Goal: Transaction & Acquisition: Register for event/course

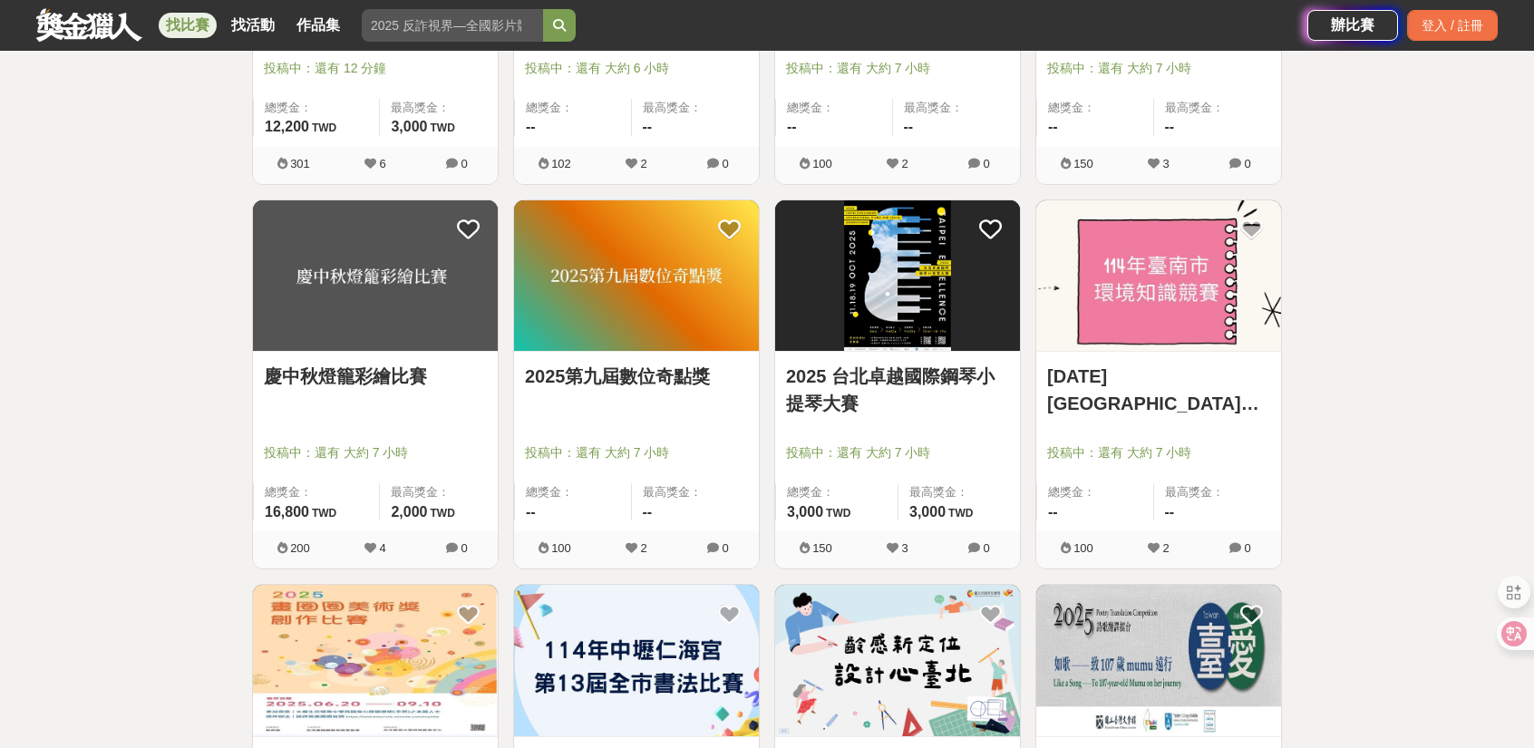
scroll to position [2085, 0]
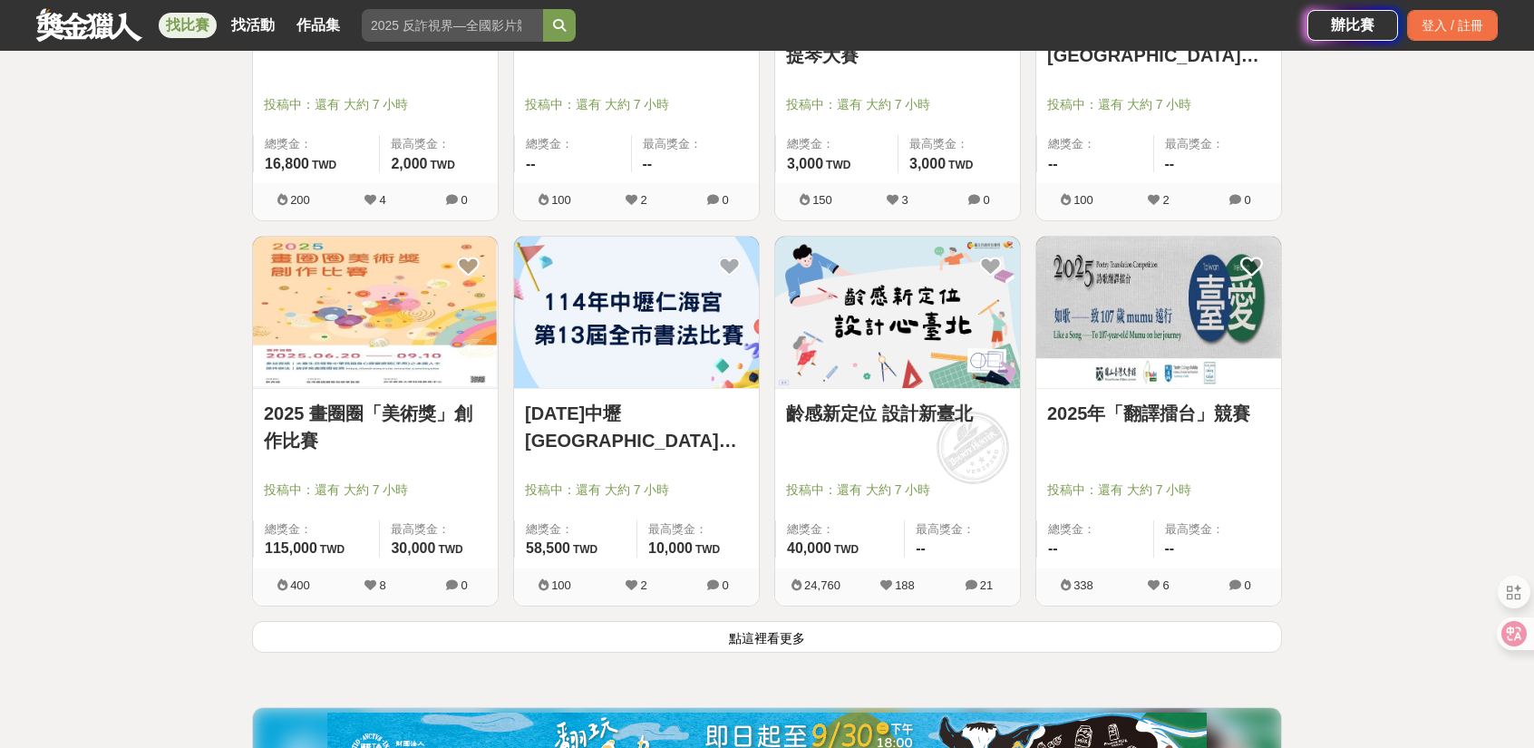
click at [861, 633] on button "點這裡看更多" at bounding box center [767, 637] width 1030 height 32
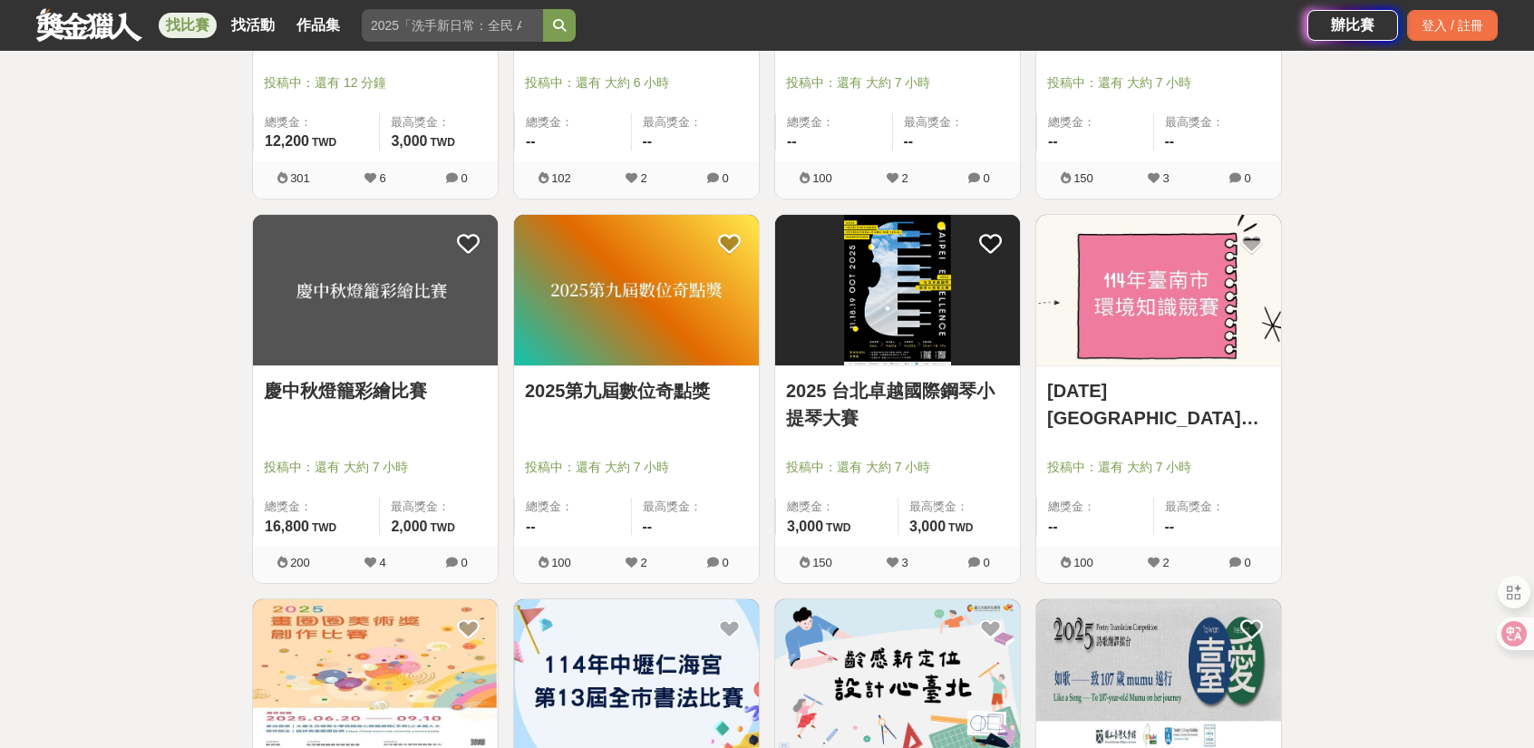
scroll to position [2085, 0]
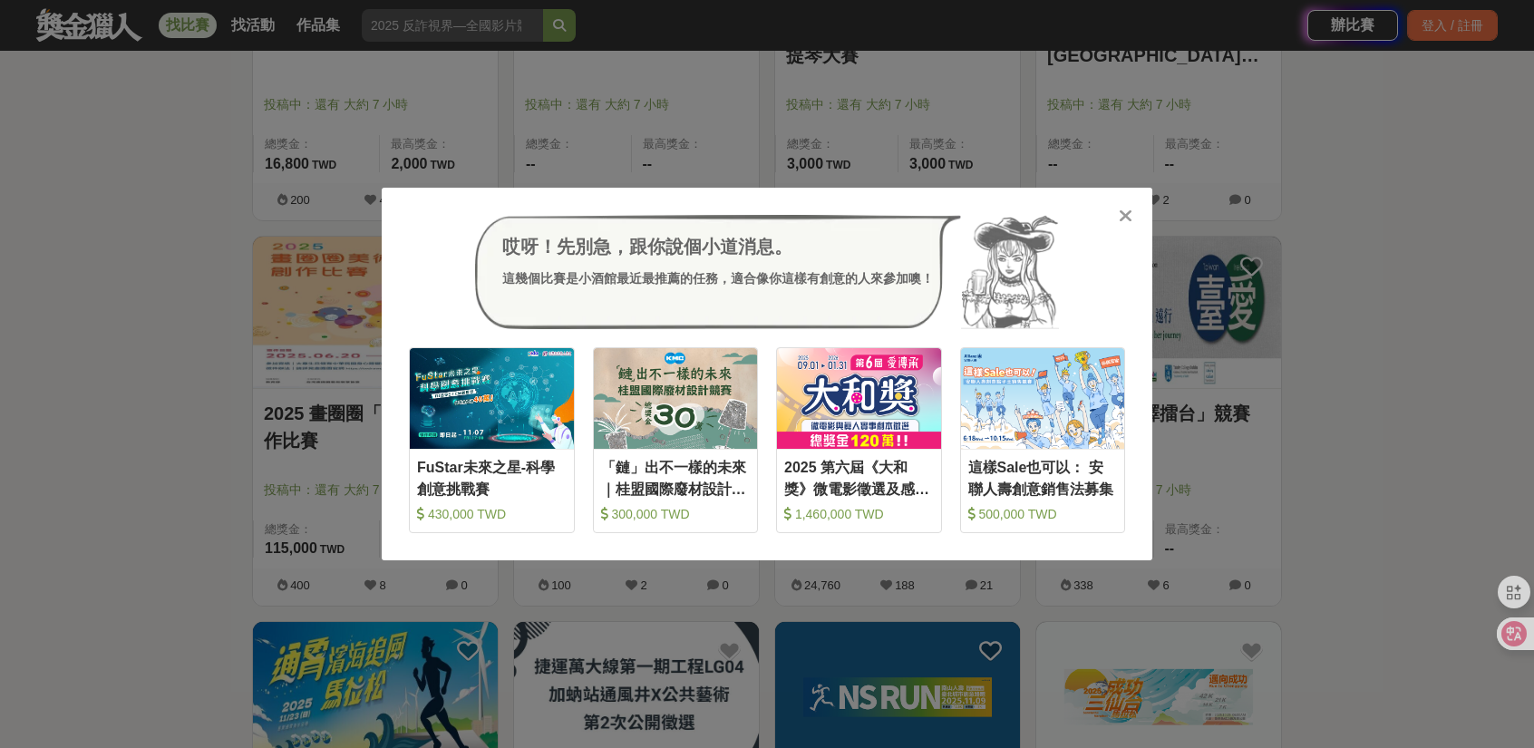
click at [1122, 217] on icon at bounding box center [1125, 216] width 14 height 18
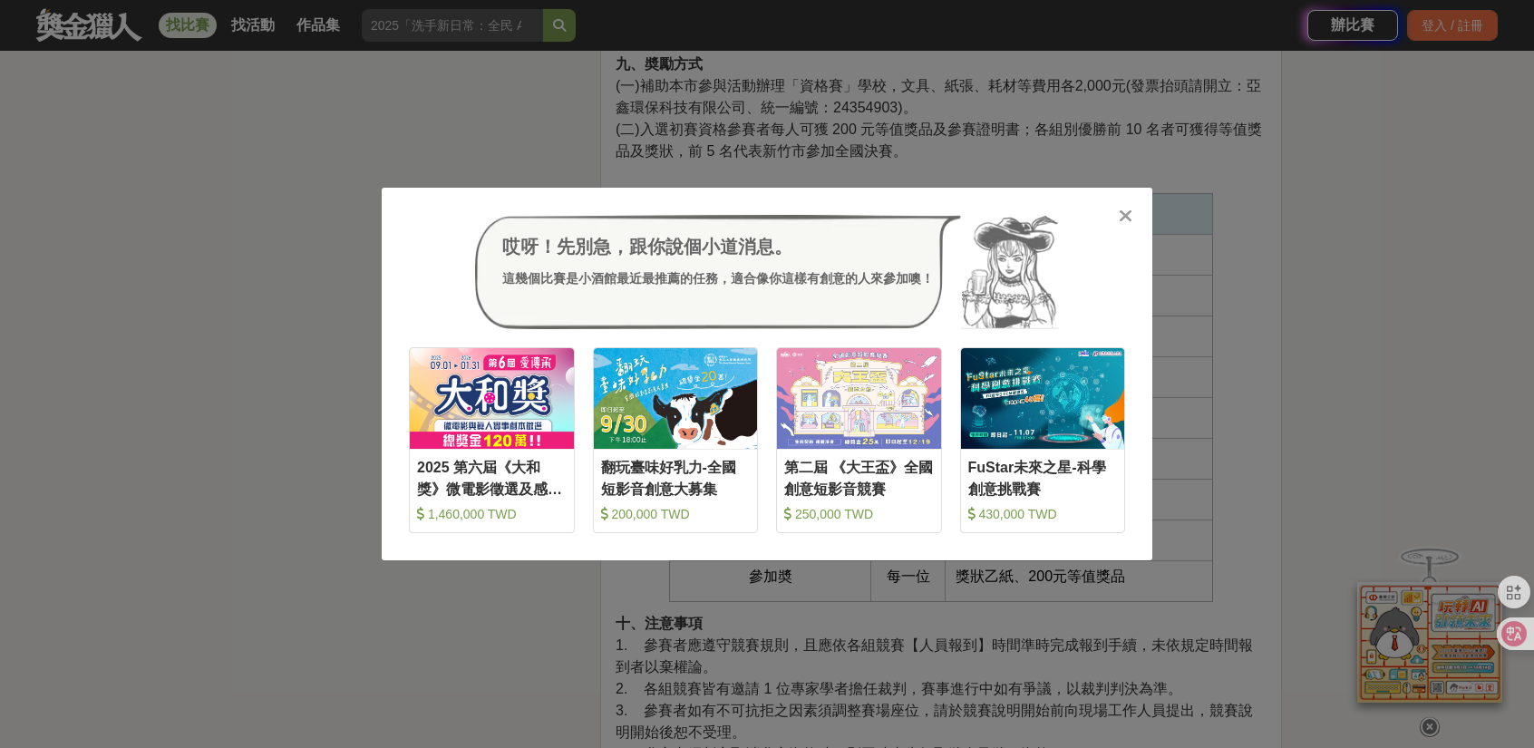
click at [1124, 220] on icon at bounding box center [1125, 216] width 14 height 18
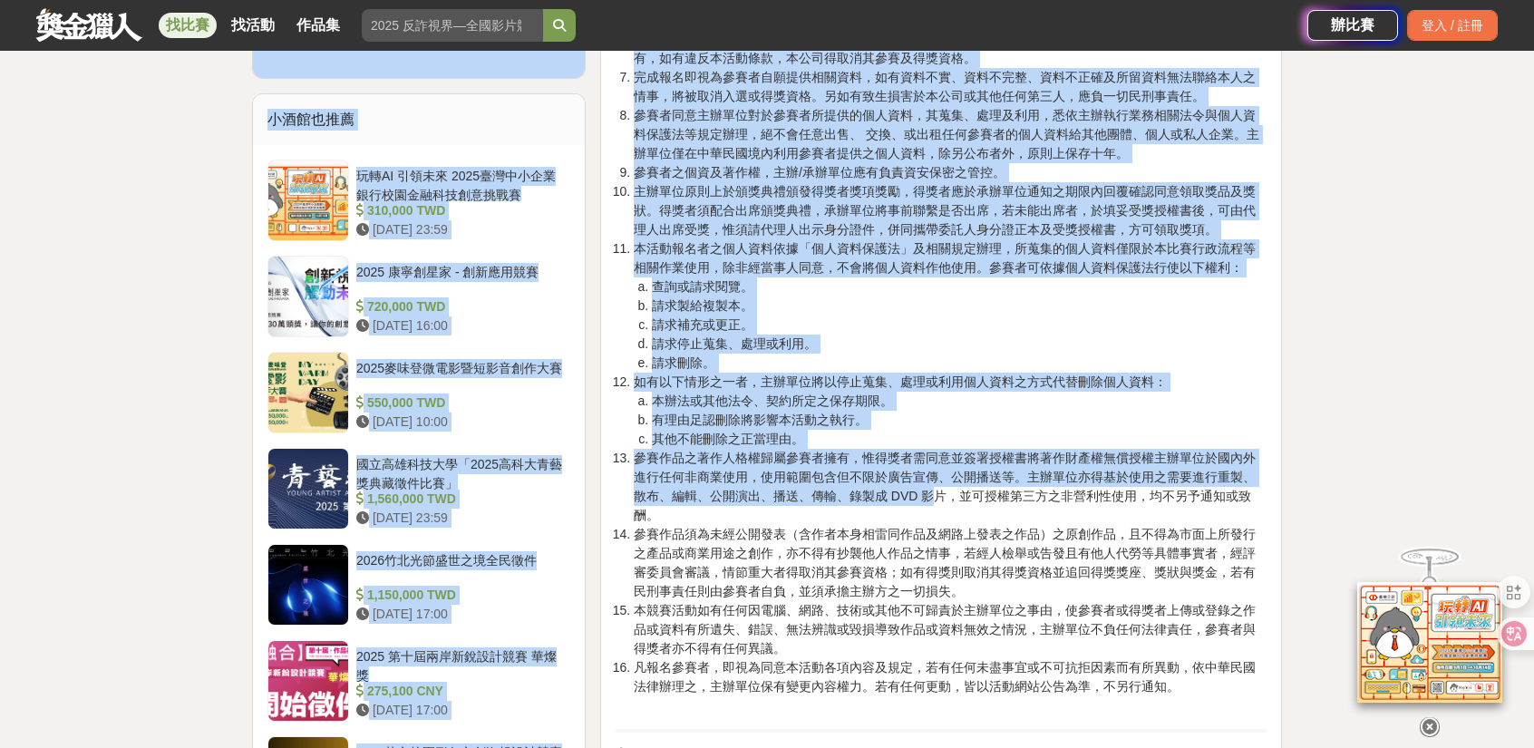
scroll to position [2628, 0]
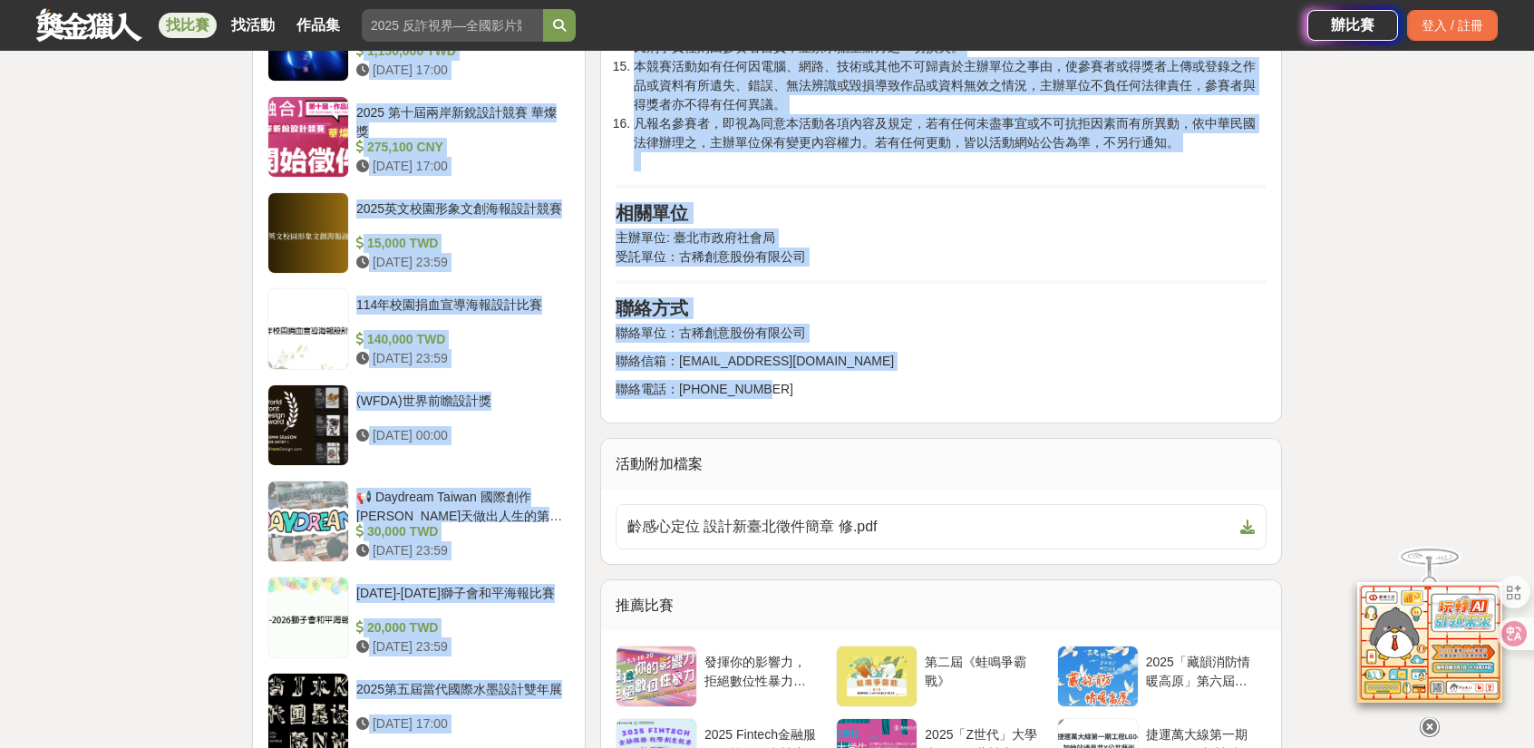
drag, startPoint x: 597, startPoint y: 300, endPoint x: 922, endPoint y: 376, distance: 333.3
click at [922, 376] on div "齡感新定位 設計新臺北 收藏 前往比賽網站 總獎金 (包含獎品) 40,000 TWD 身分限制 高中職 社會人士 大專院校(含研究所) 國籍/地區限制 台灣…" at bounding box center [766, 143] width 1059 height 4990
copy div "齡感新定位 設計新臺北 收藏 前往比賽網站 總獎金 (包含獎品) 40,000 TWD 身分限制 高中職 社會人士 大專院校(含研究所) 國籍/地區限制 台灣…"
click at [1244, 519] on icon at bounding box center [1247, 526] width 15 height 15
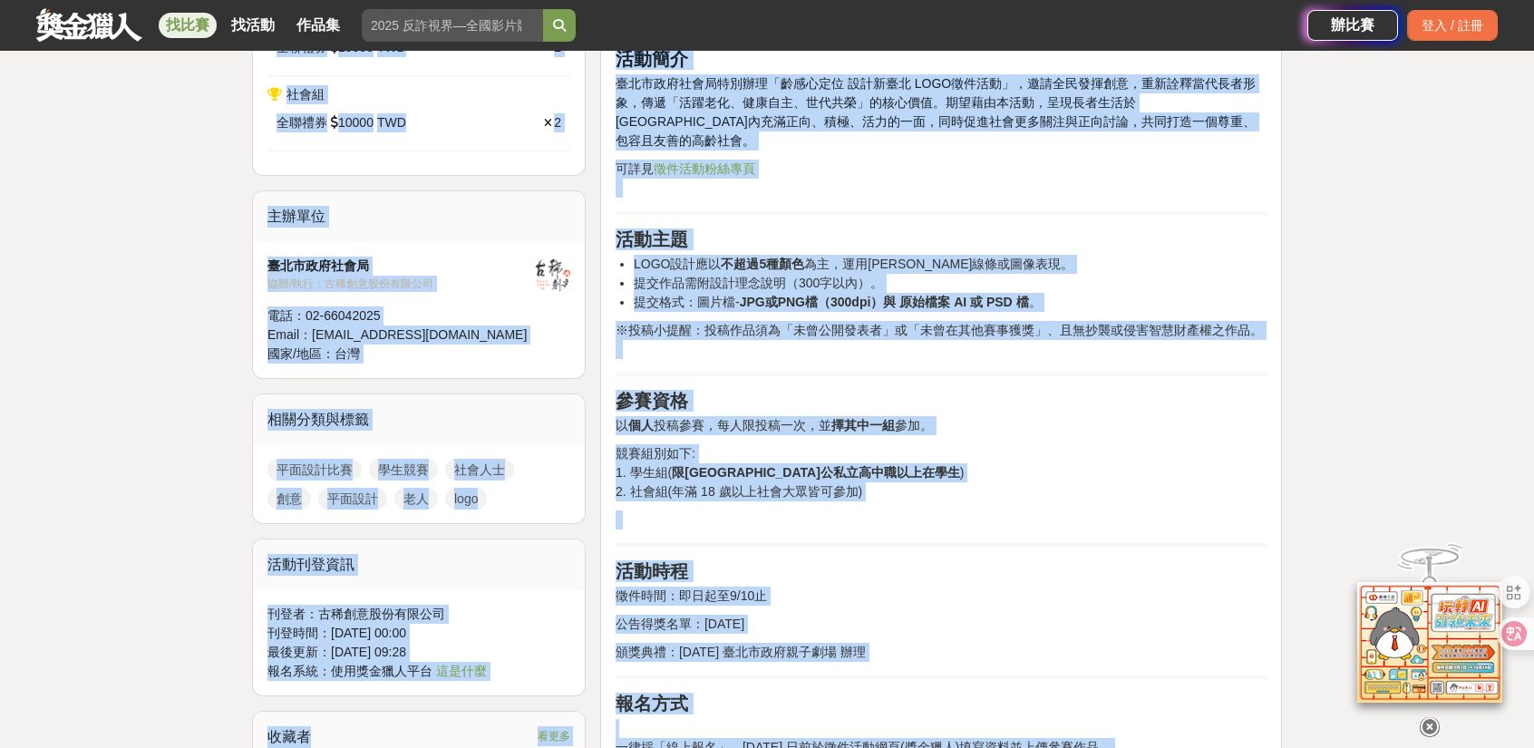
scroll to position [272, 0]
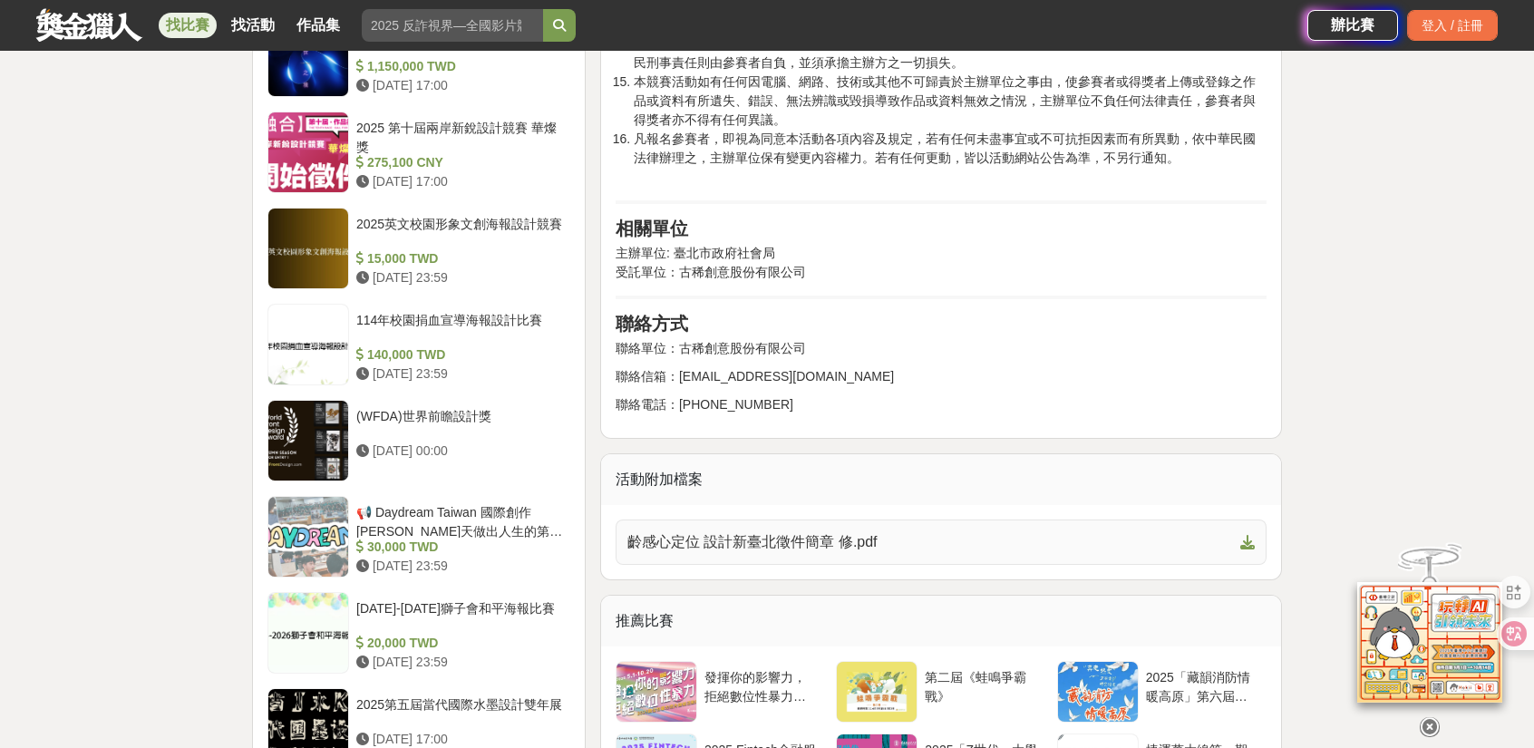
scroll to position [2628, 0]
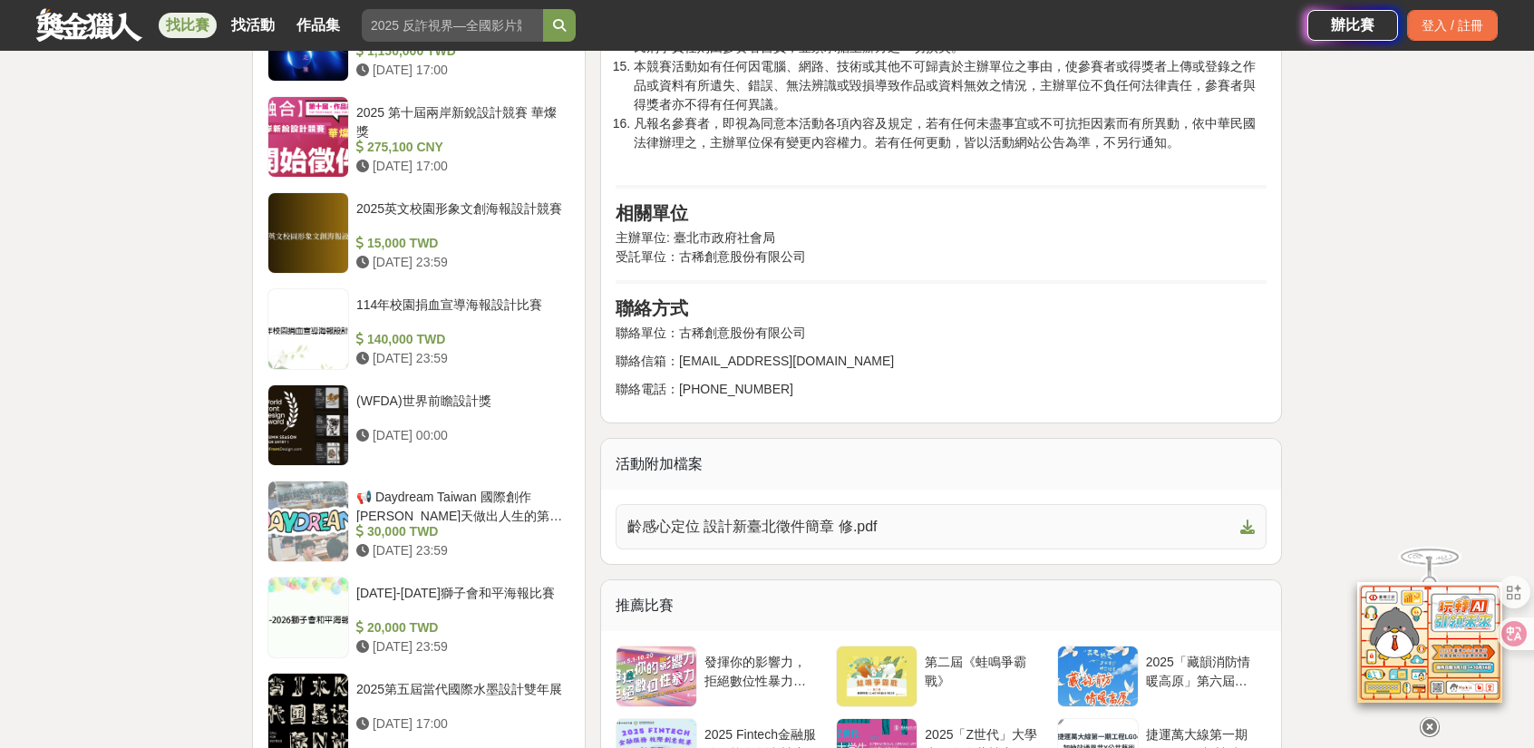
click at [1238, 516] on span at bounding box center [1244, 527] width 22 height 22
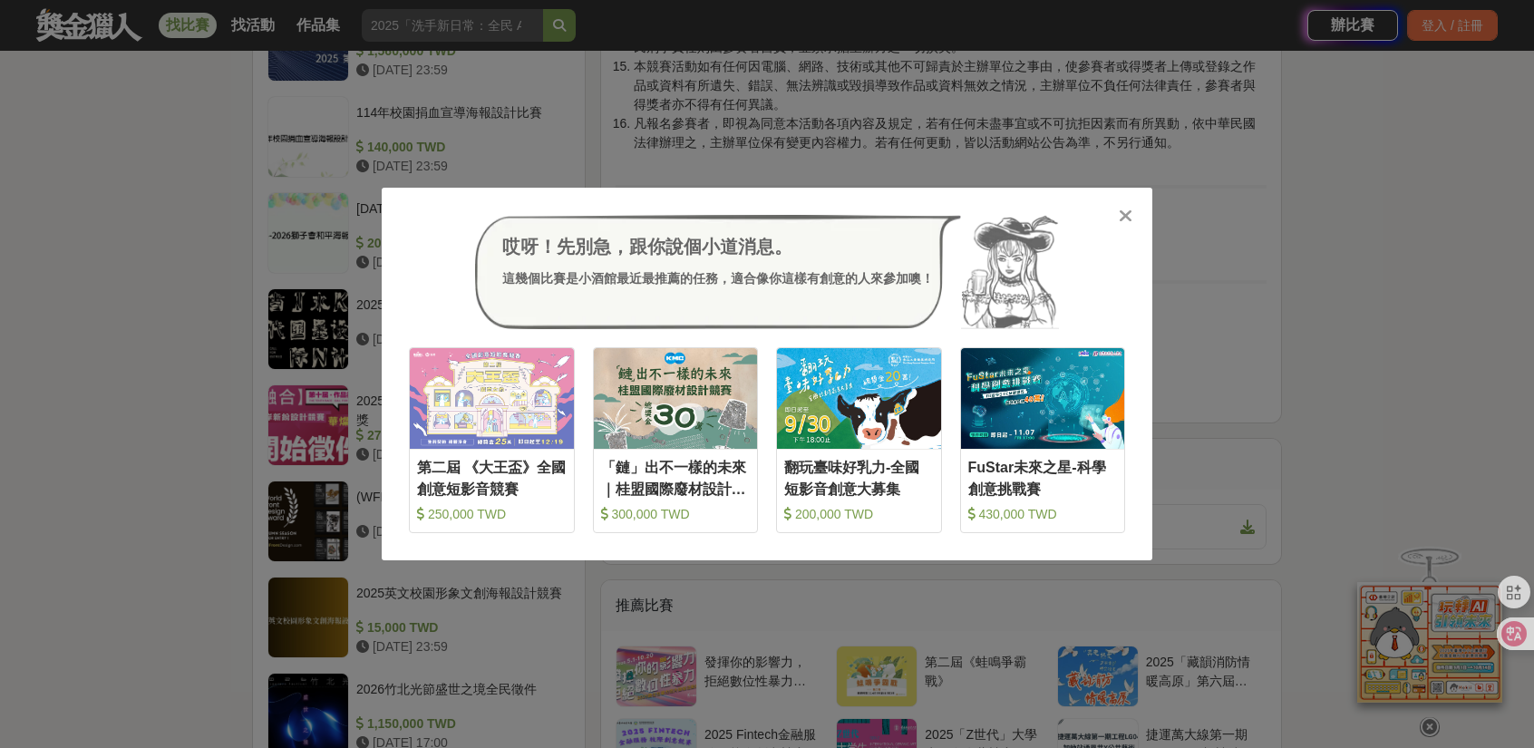
click at [1128, 217] on icon at bounding box center [1125, 216] width 14 height 18
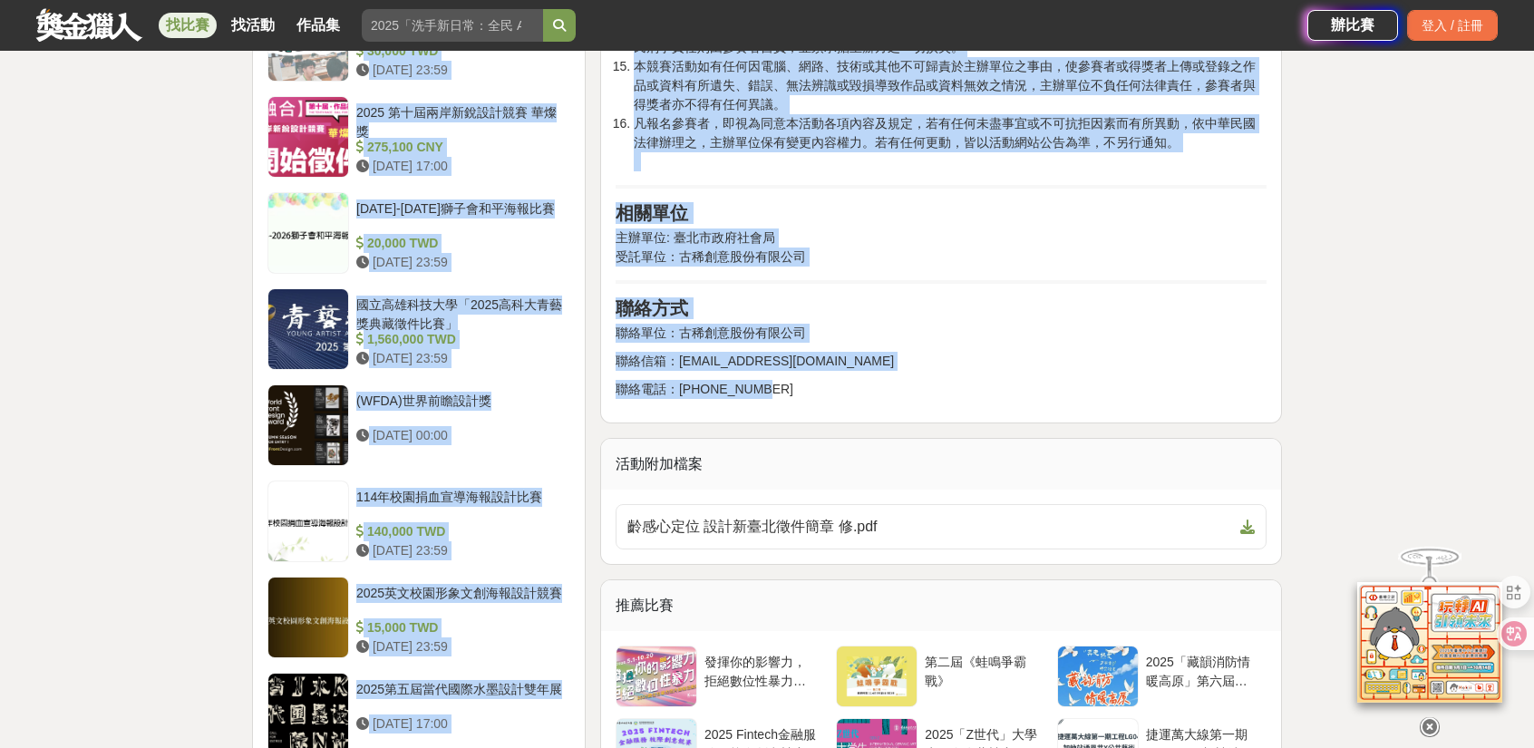
drag, startPoint x: 611, startPoint y: 304, endPoint x: 1045, endPoint y: 367, distance: 438.8
click at [1045, 367] on div "齡感新定位 設計新臺北 收藏 前往比賽網站 總獎金 (包含獎品) 40,000 TWD 身分限制 高中職 社會人士 大專院校(含研究所) 國籍/地區限制 台灣…" at bounding box center [766, 143] width 1059 height 4990
copy div "齡感新定位 設計新臺北 收藏 前往比賽網站 總獎金 (包含獎品) 40,000 TWD 身分限制 高中職 社會人士 大專院校(含研究所) 國籍/地區限制 台灣…"
click at [1222, 516] on span "齡感心定位 設計新臺北徵件簡章 修.pdf" at bounding box center [929, 527] width 605 height 22
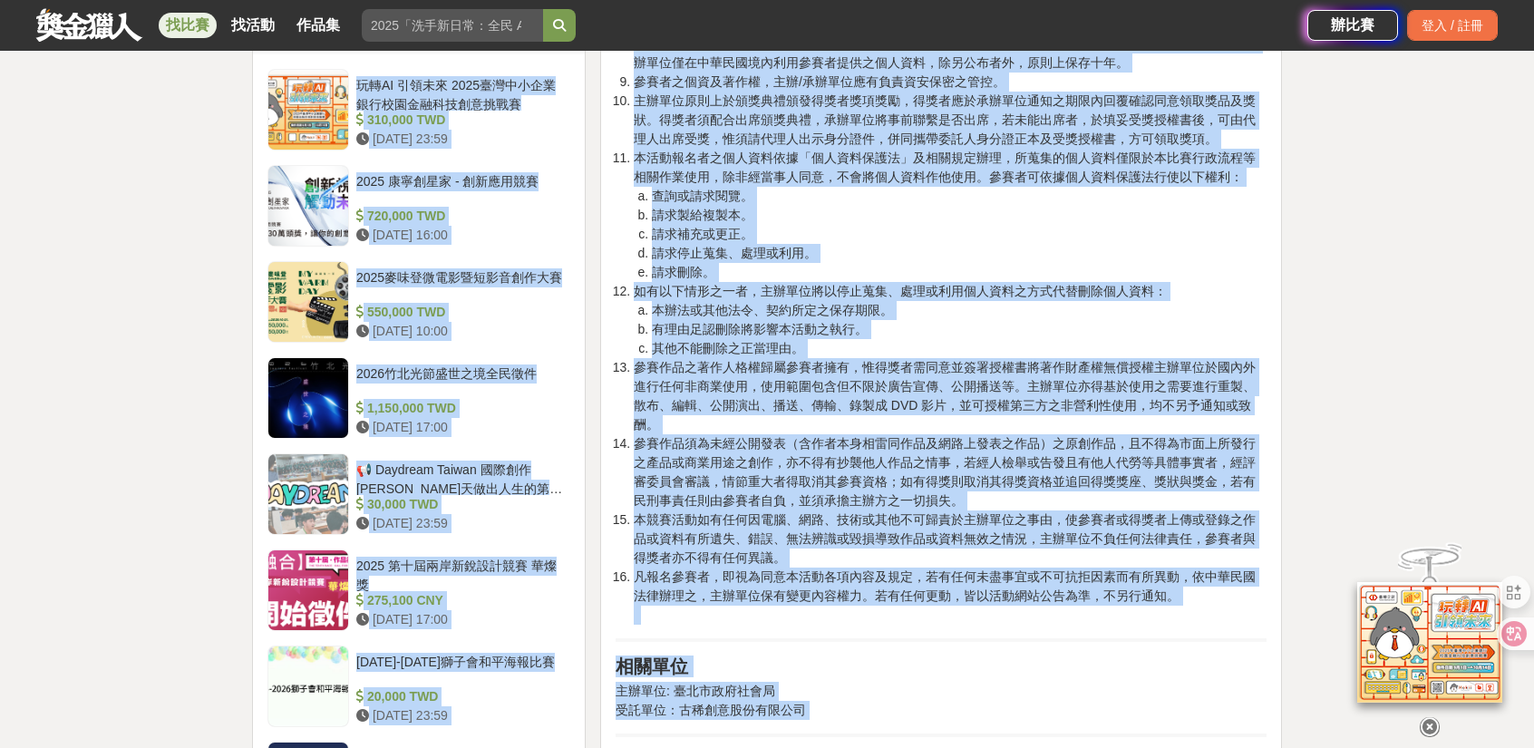
click at [882, 407] on li "參賽作品之著作人格權歸屬參賽者擁有，惟得獎者需同意並簽署授權書將著作財產權無償授權主辦單位於國內外進行任何非商業使用，使用範圍包含但不限於廣告宣傳、公開播送等…" at bounding box center [950, 396] width 633 height 76
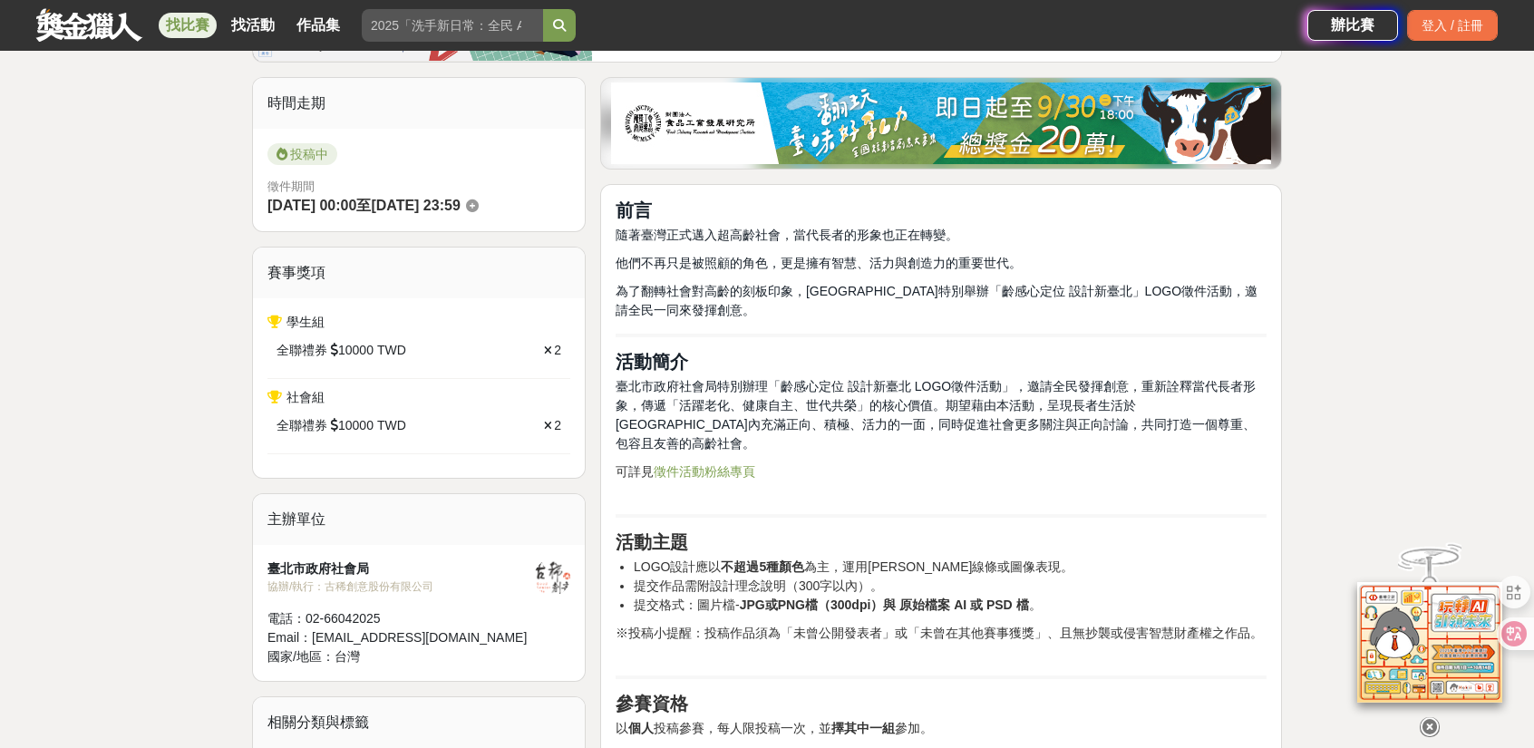
scroll to position [363, 0]
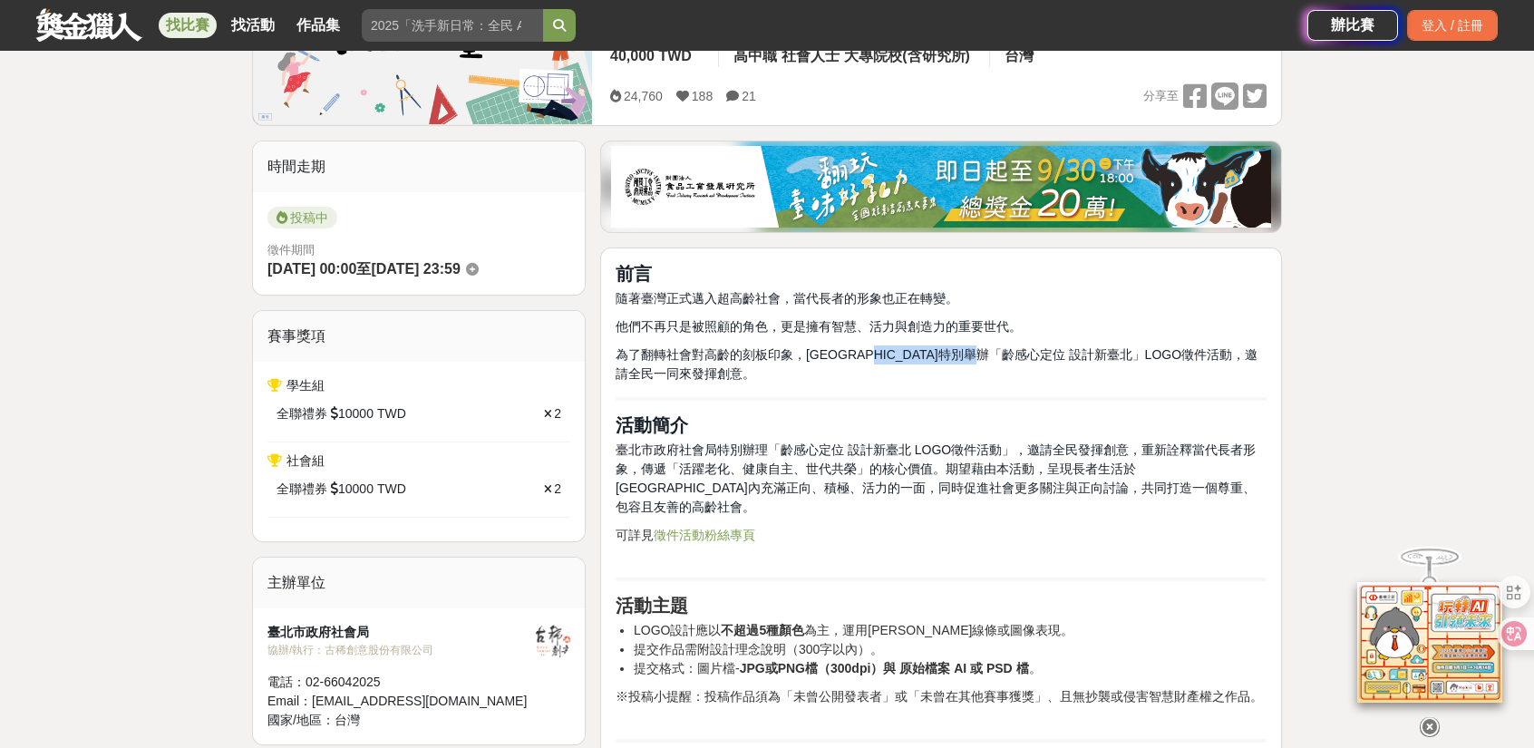
drag, startPoint x: 905, startPoint y: 348, endPoint x: 1044, endPoint y: 349, distance: 139.6
click at [1044, 349] on span "為了翻轉社會對高齡的刻板印象，臺北市特別舉辦「齡感心定位 設計新臺北」LOGO徵件活動，邀請全民一同來發揮創意。" at bounding box center [936, 364] width 642 height 34
click at [1095, 322] on p "他們不再只是被照顧的角色，更是擁有智慧、活力與創造力的重要世代。" at bounding box center [940, 326] width 651 height 19
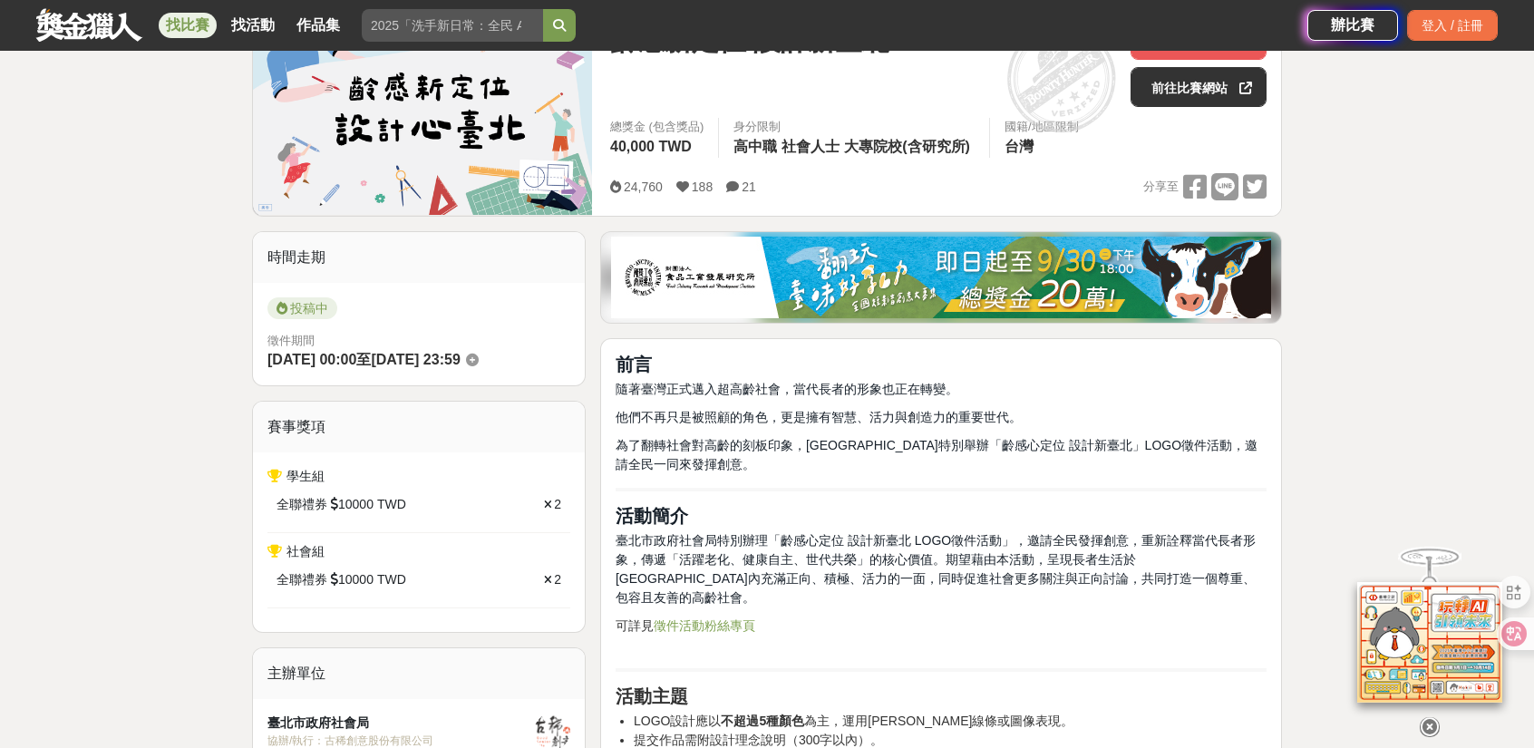
scroll to position [91, 0]
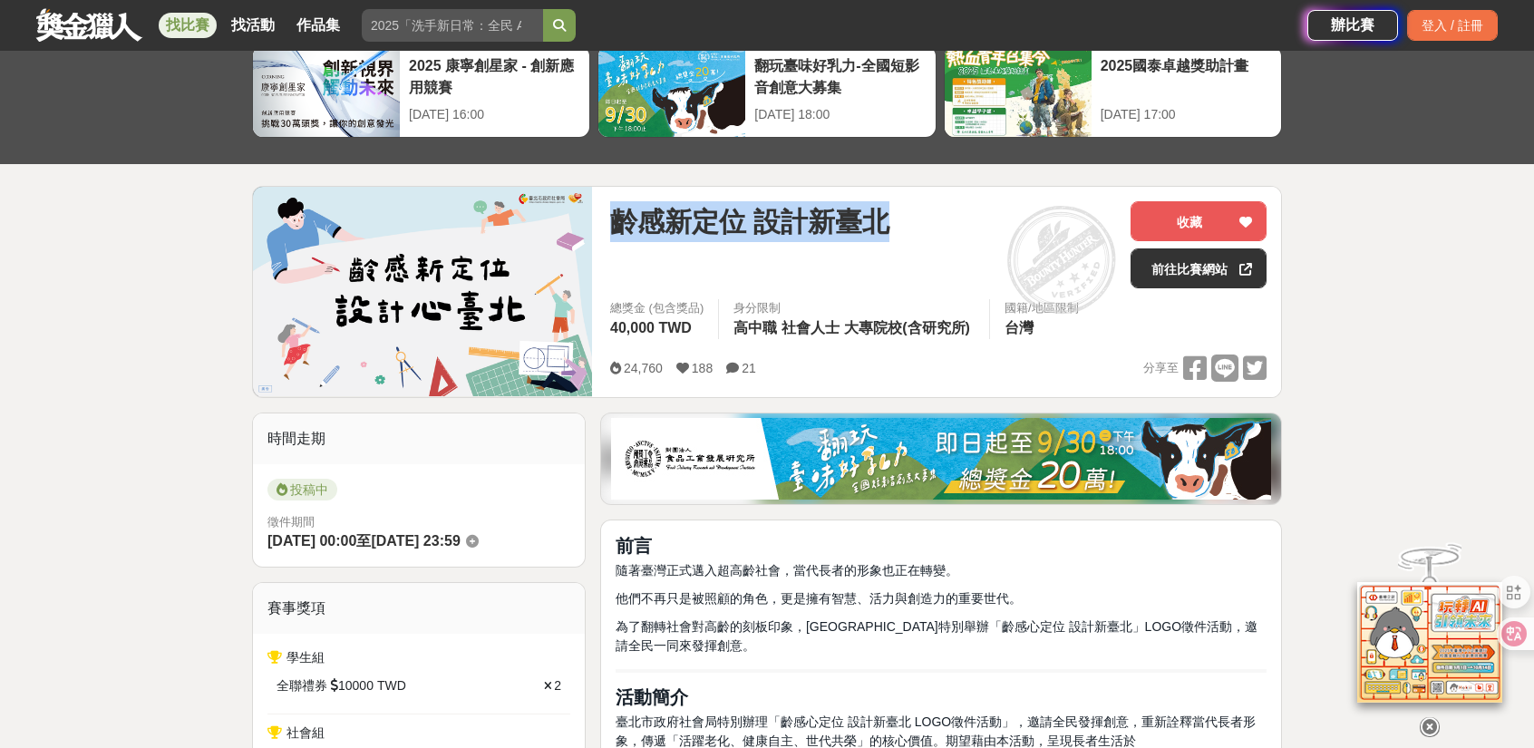
drag, startPoint x: 613, startPoint y: 217, endPoint x: 904, endPoint y: 222, distance: 291.0
click at [904, 222] on div "齡感新定位 設計新臺北" at bounding box center [863, 221] width 506 height 41
copy span "齡感新定位 設計新臺北"
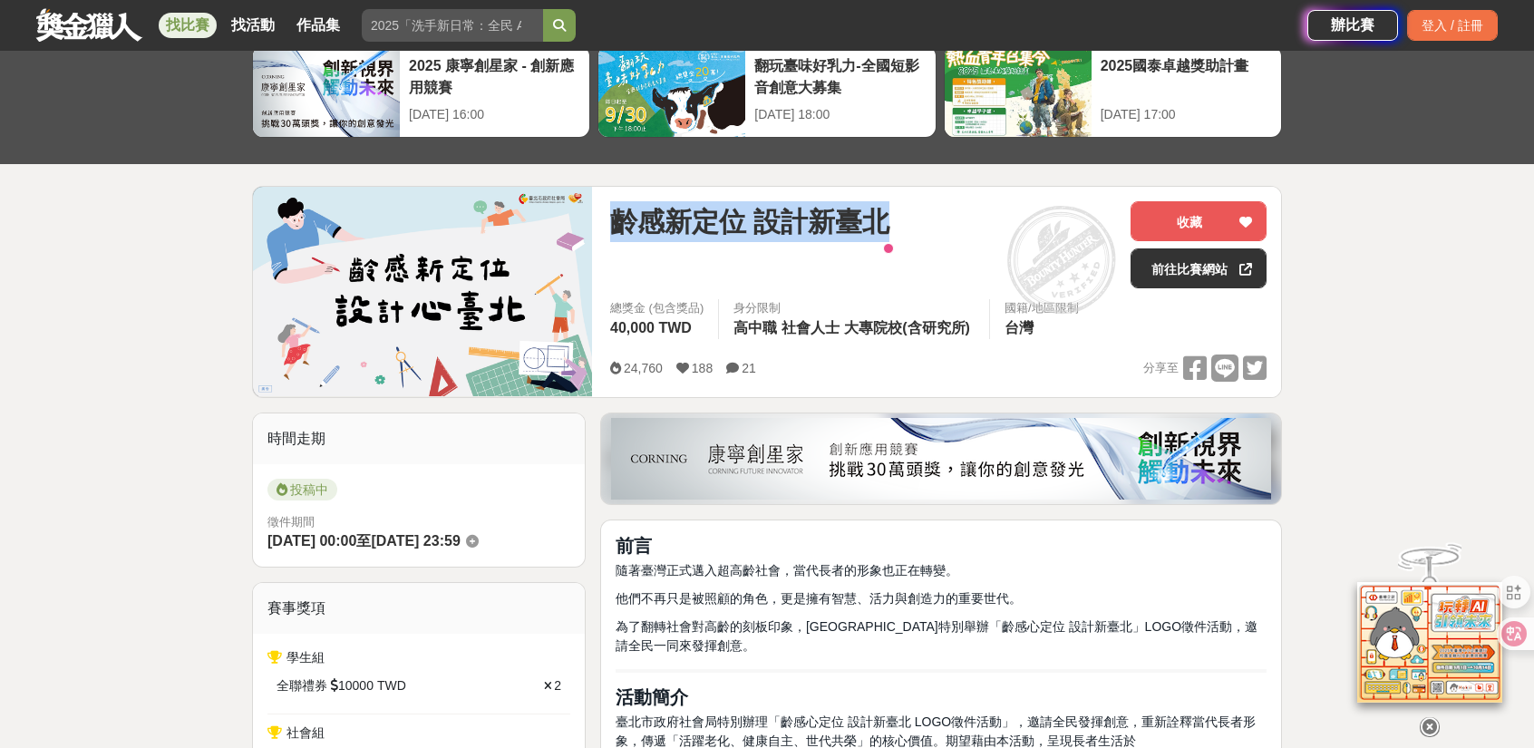
copy span "齡感新定位 設計新臺北"
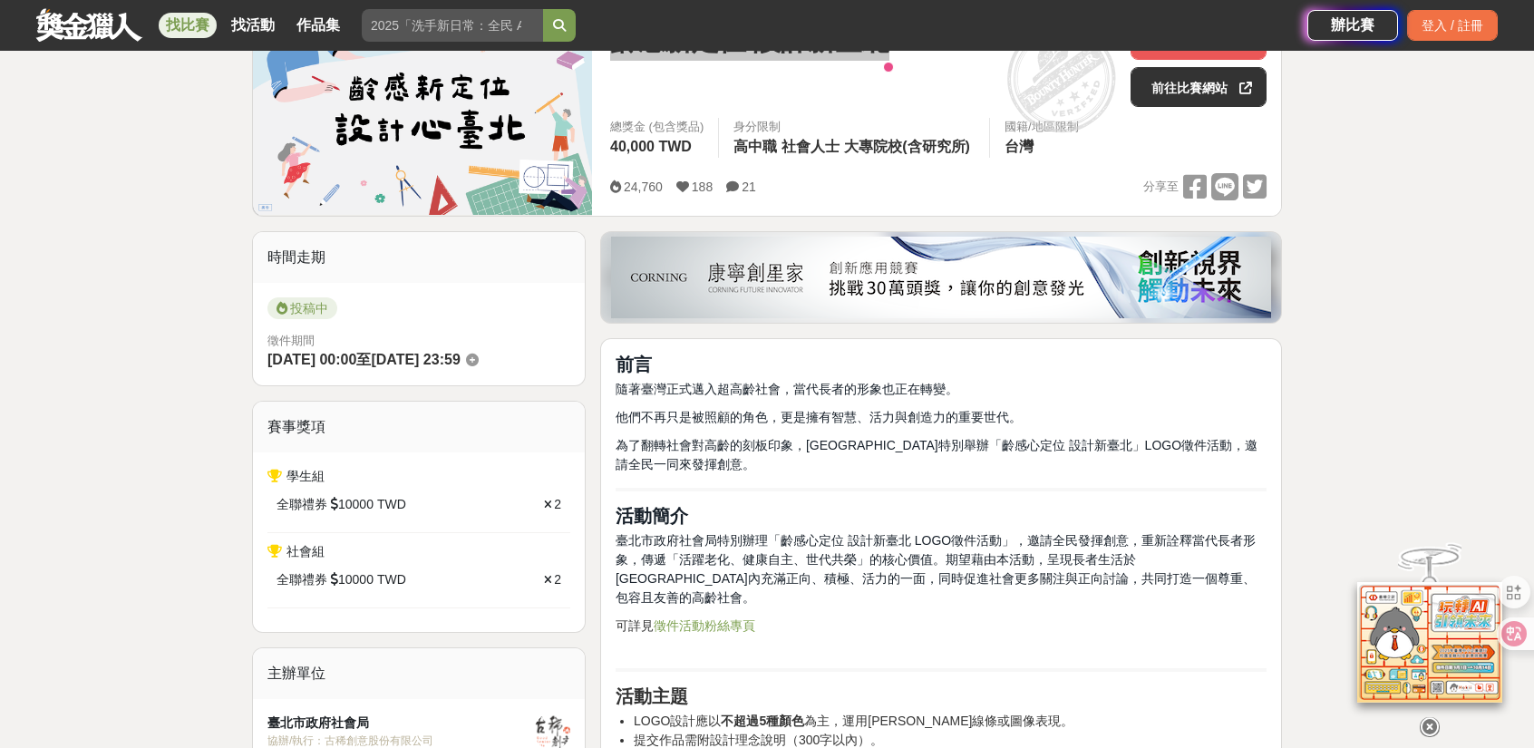
scroll to position [544, 0]
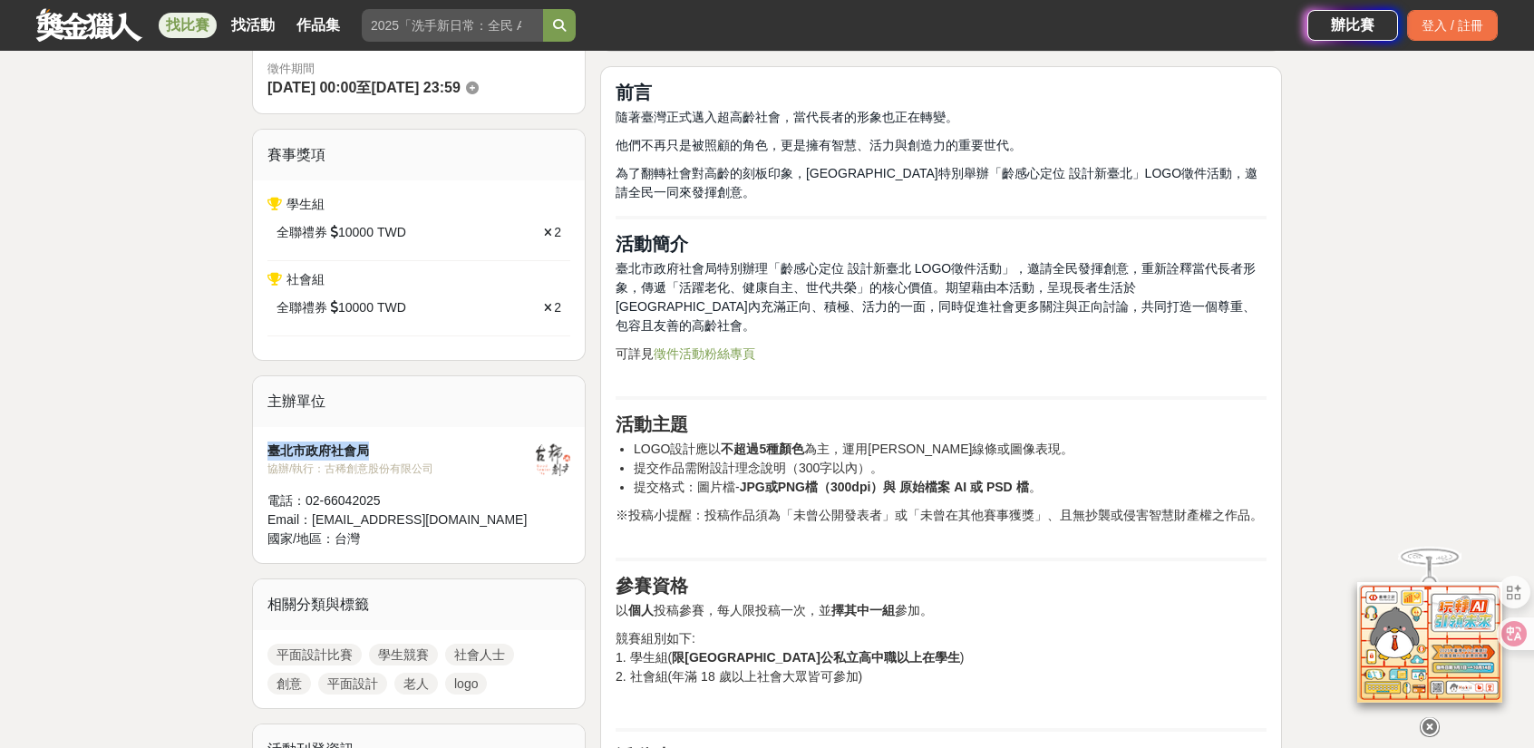
drag, startPoint x: 266, startPoint y: 447, endPoint x: 392, endPoint y: 438, distance: 125.4
click at [392, 438] on div "臺北市政府社會局 協辦/執行： 古稀創意股份有限公司 電話： 02-66042025 Email： goodseniorlife@gmail.com 國家/地…" at bounding box center [419, 495] width 332 height 136
copy div "臺北市政府社會局"
drag, startPoint x: 324, startPoint y: 469, endPoint x: 437, endPoint y: 457, distance: 113.9
click at [437, 460] on div "協辦/執行： 古稀創意股份有限公司" at bounding box center [400, 468] width 266 height 16
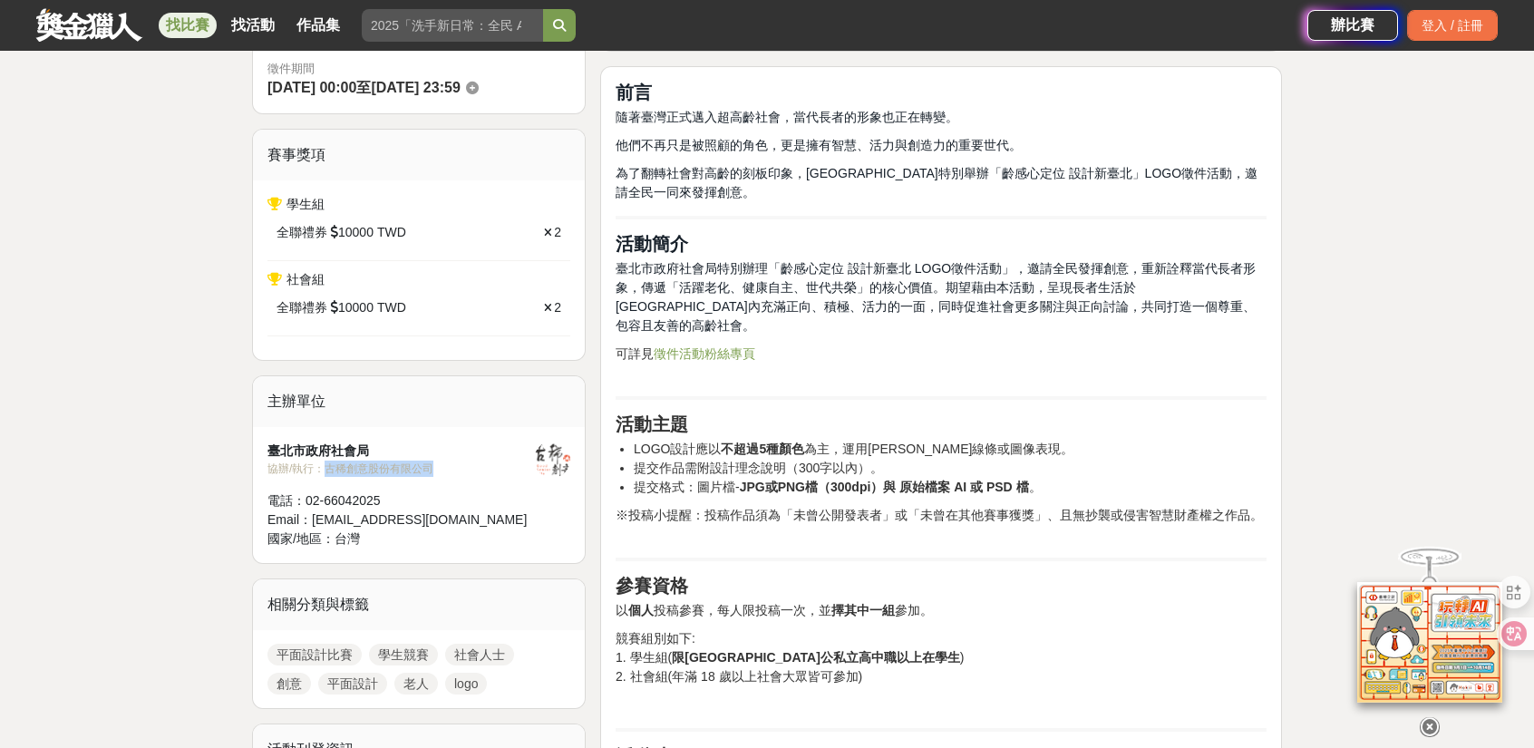
copy div "古稀創意股份有限公司"
click at [771, 216] on hr at bounding box center [940, 218] width 651 height 4
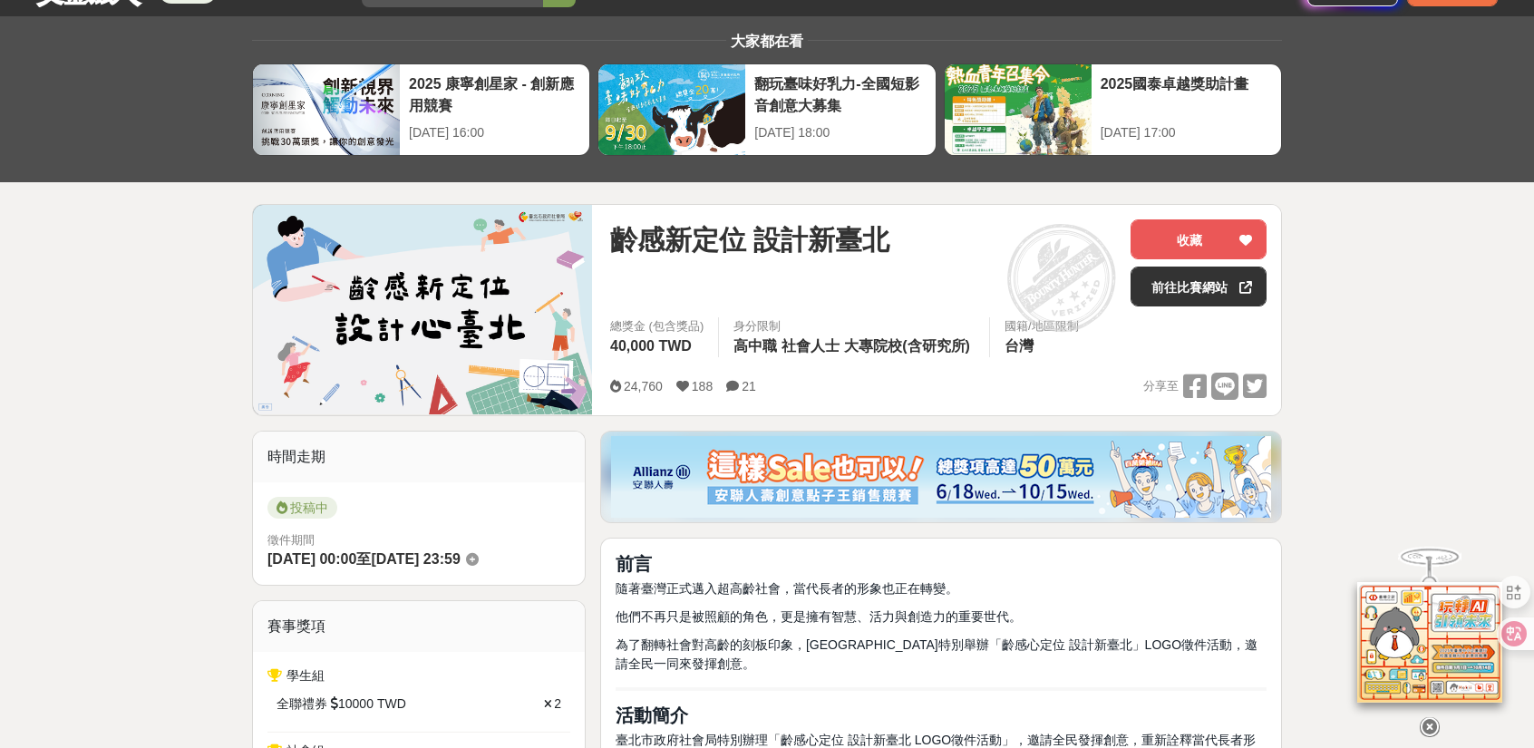
scroll to position [0, 0]
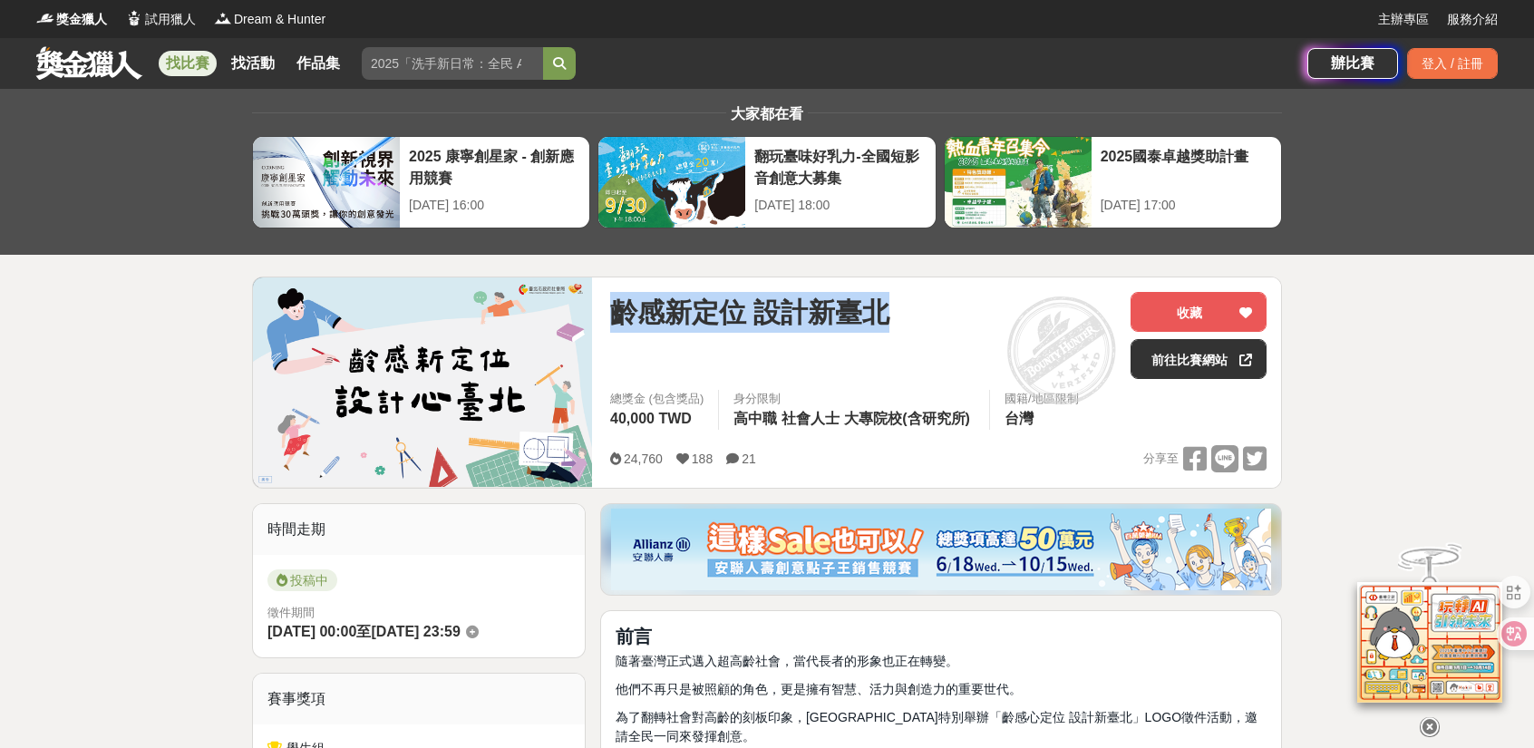
drag, startPoint x: 615, startPoint y: 312, endPoint x: 922, endPoint y: 312, distance: 307.3
click at [922, 312] on div "齡感新定位 設計新臺北" at bounding box center [863, 312] width 506 height 41
copy span "齡感新定位 設計新臺北"
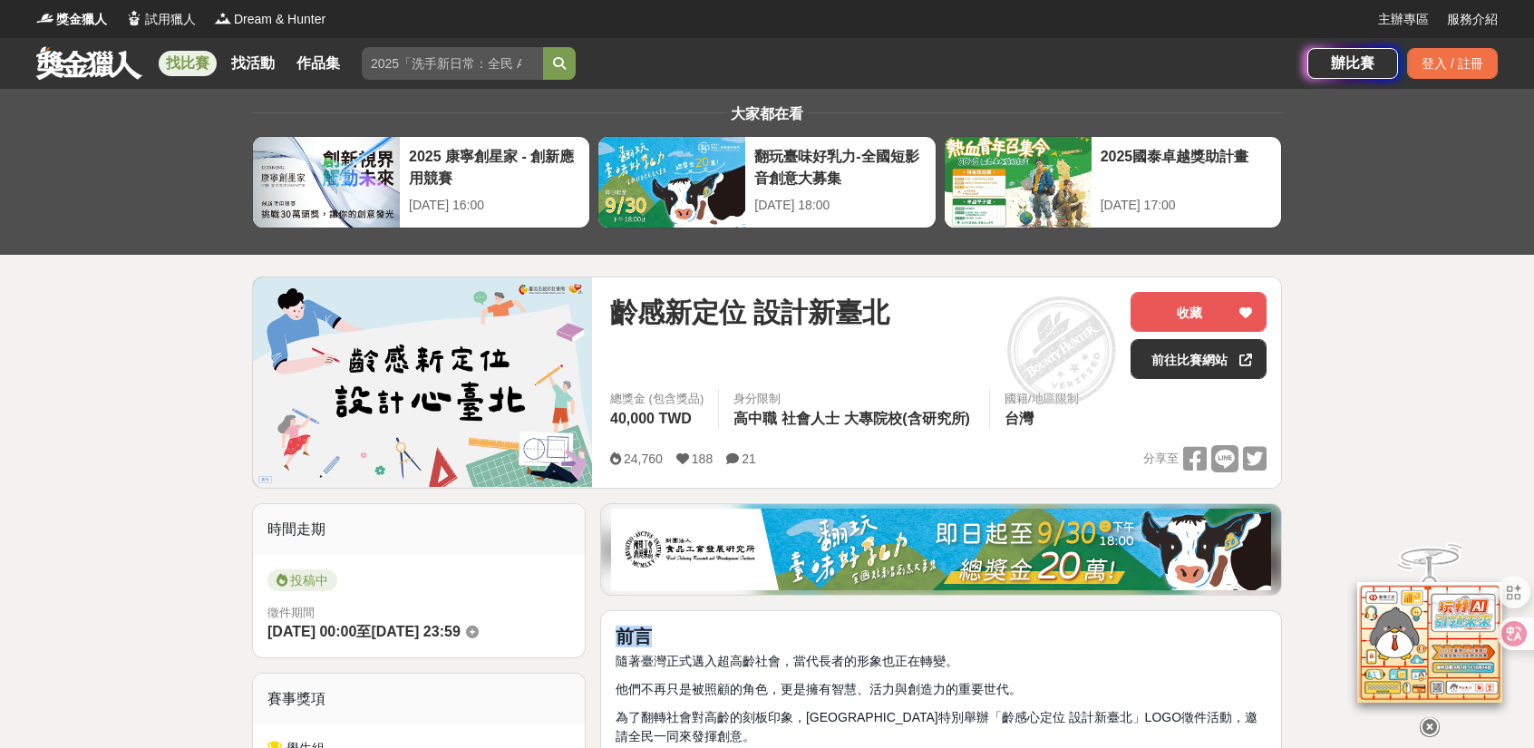
drag, startPoint x: 616, startPoint y: 643, endPoint x: 658, endPoint y: 635, distance: 42.3
click at [658, 635] on h2 "前言" at bounding box center [940, 636] width 651 height 22
copy strong "前言"
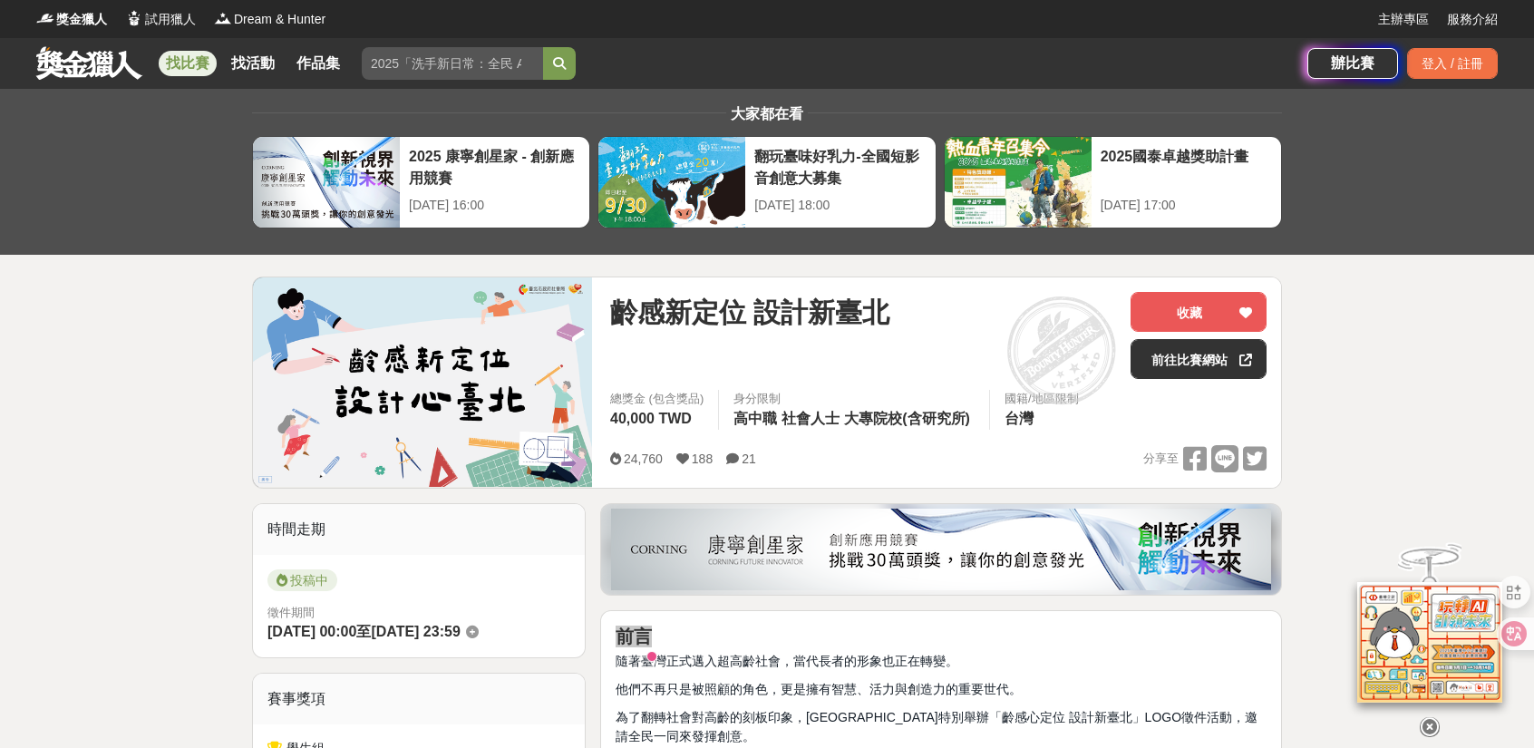
scroll to position [181, 0]
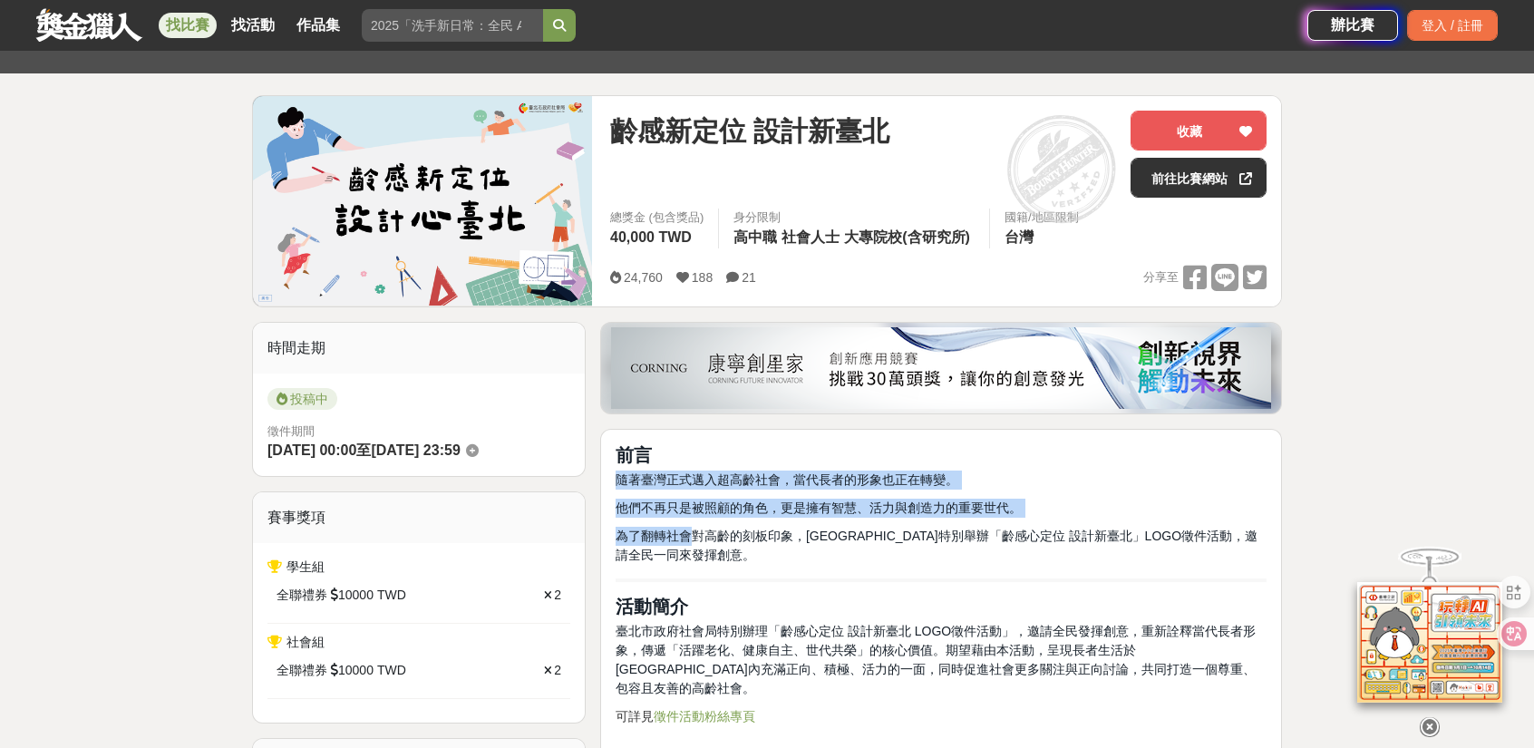
drag, startPoint x: 606, startPoint y: 472, endPoint x: 696, endPoint y: 525, distance: 104.0
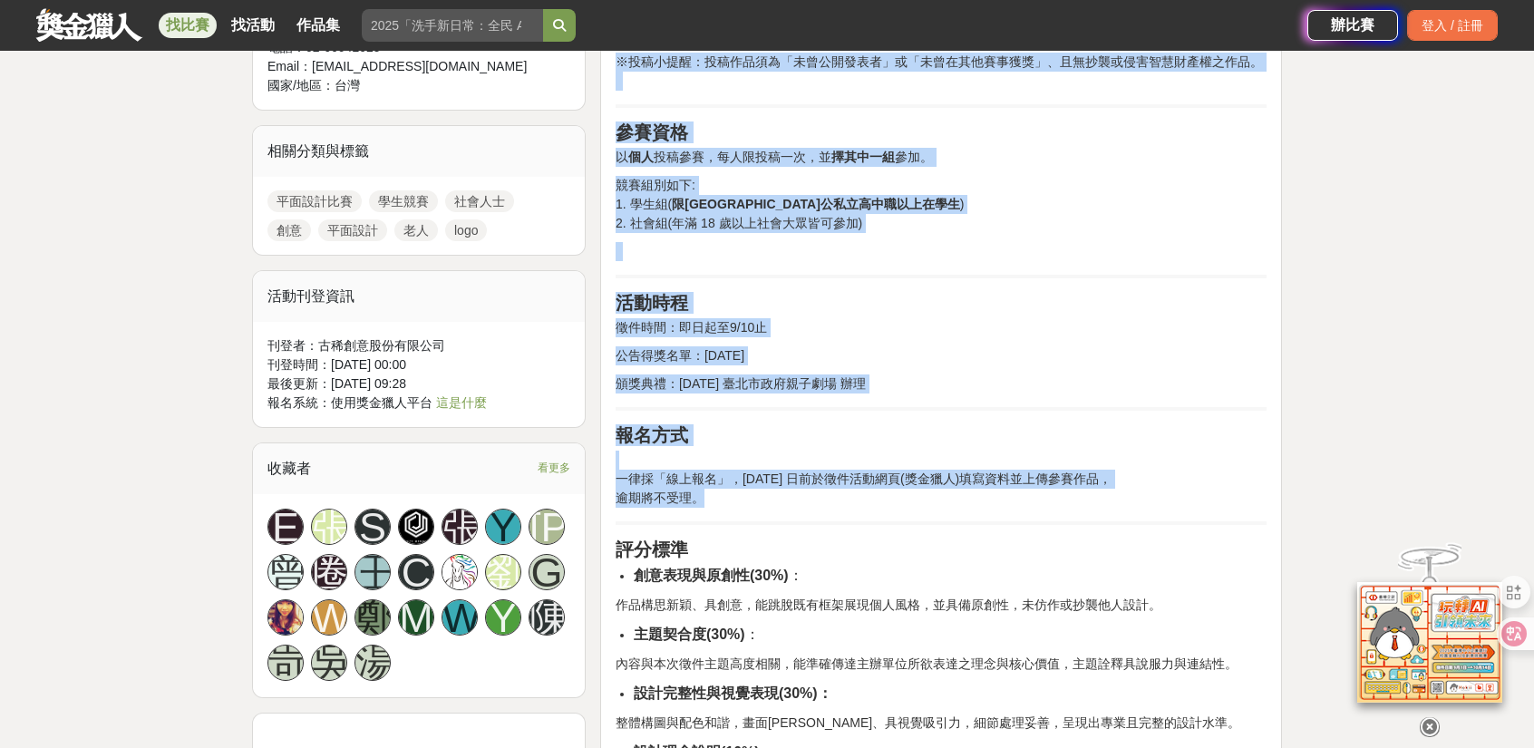
scroll to position [1269, 0]
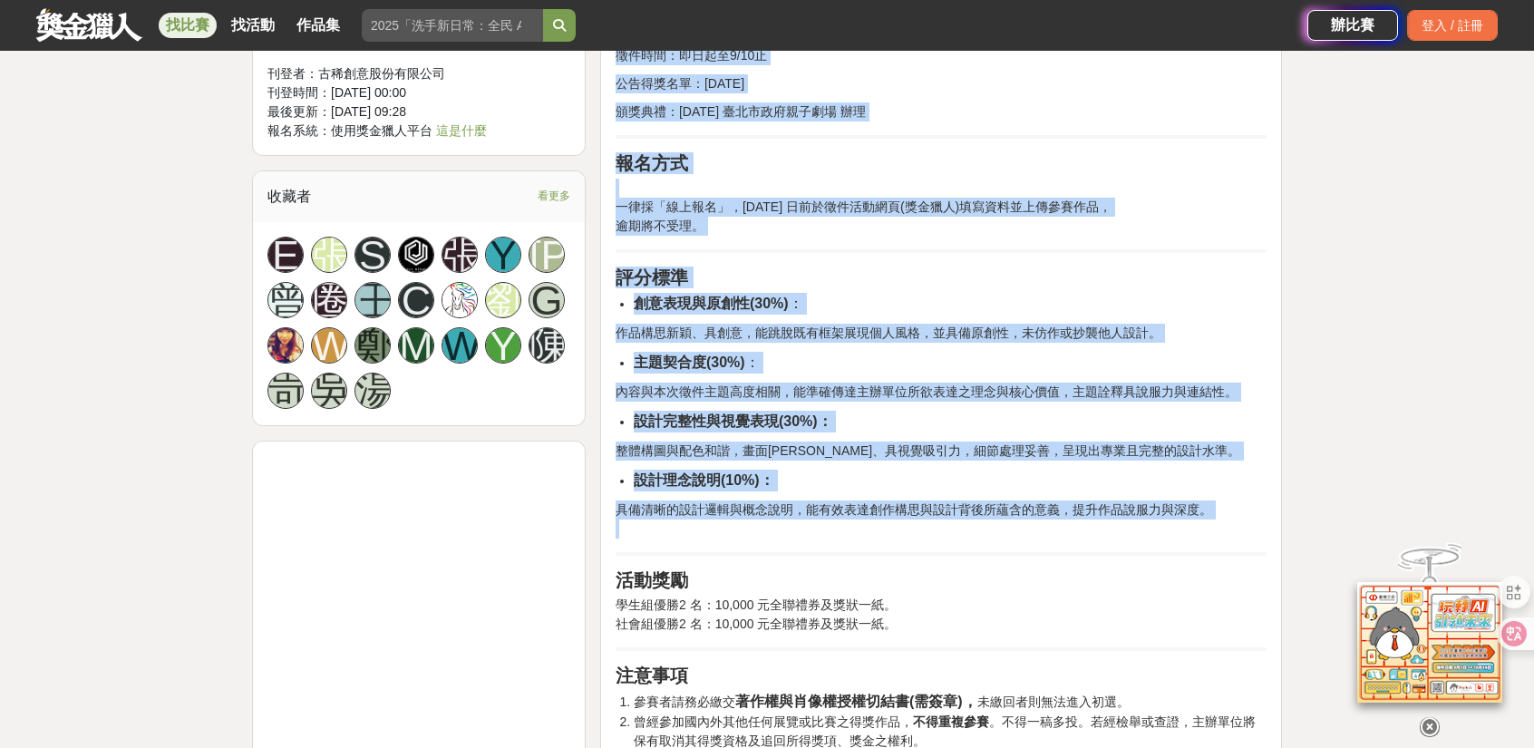
drag, startPoint x: 615, startPoint y: 454, endPoint x: 1207, endPoint y: 498, distance: 594.4
click at [1207, 498] on div "前言 隨著臺灣正式邁入超高齡社會，當代長者的形象也正在轉變。 他們不再只是被照顧的角色，更是擁有智慧、活力與創造力的重要世代。 為了翻轉社會對高齡的刻板印象，…" at bounding box center [940, 557] width 651 height 2402
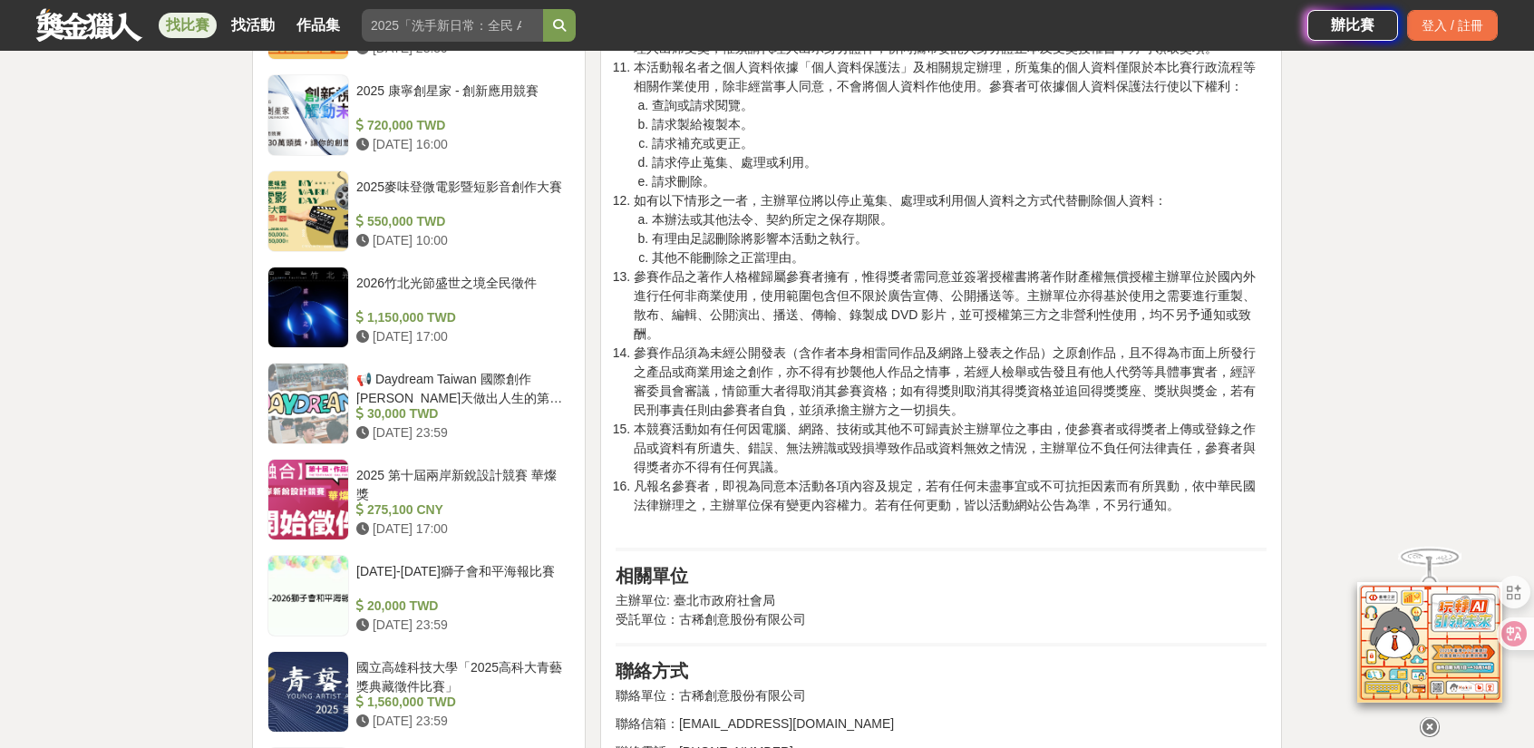
scroll to position [2628, 0]
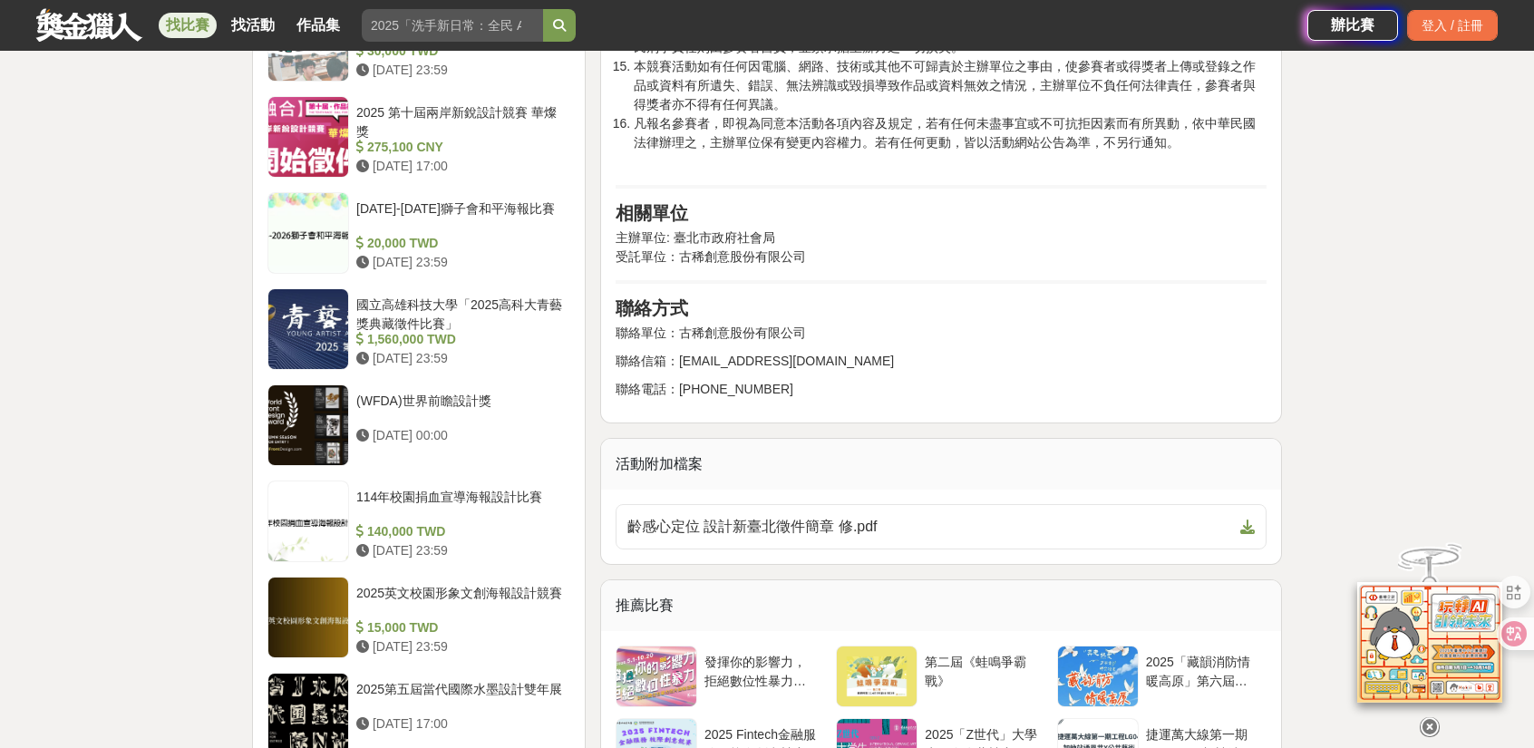
copy div "前言 隨著臺灣正式邁入超高齡社會，當代長者的形象也正在轉變。 他們不再只是被照顧的角色，更是擁有智慧、活力與創造力的重要世代。 為了翻轉社會對高齡的刻板印象，…"
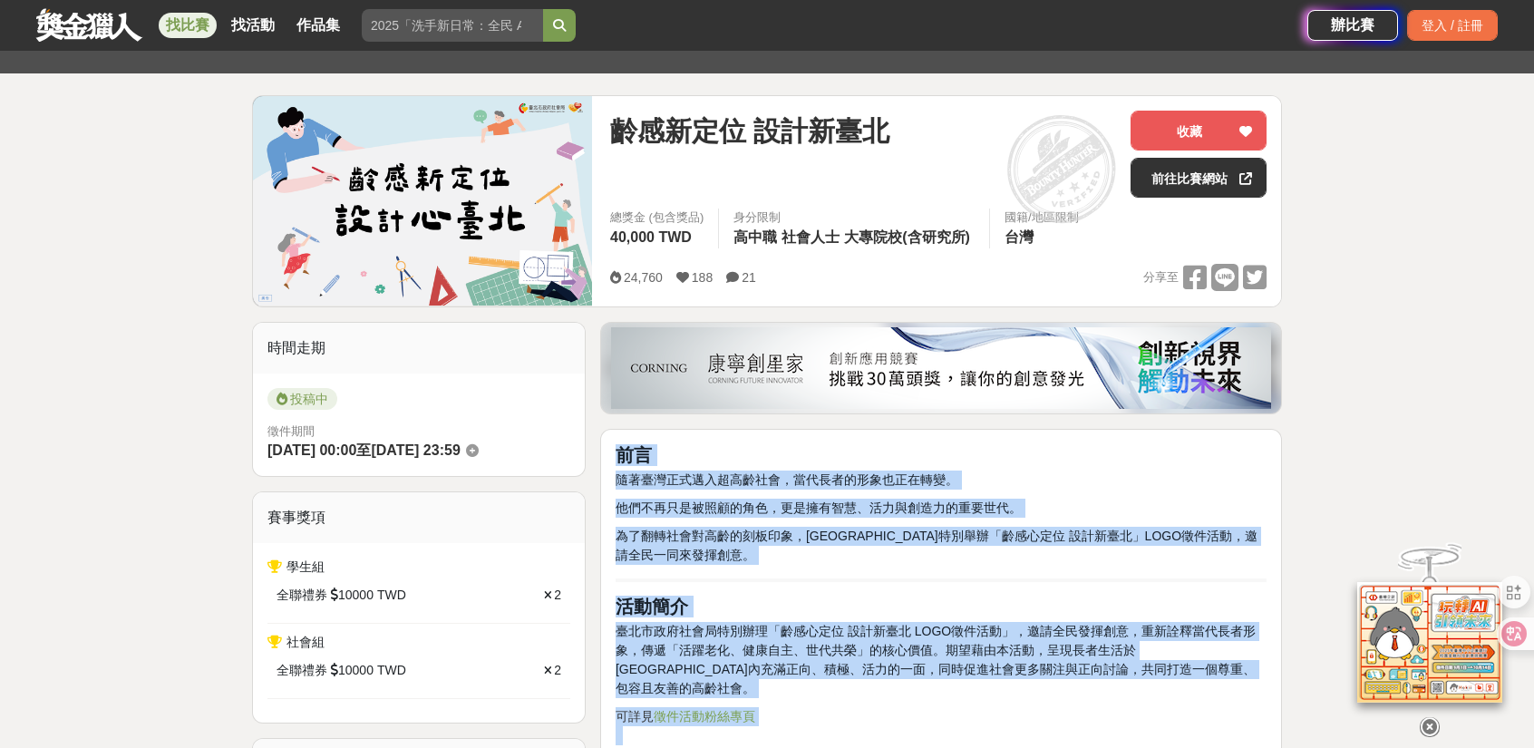
scroll to position [91, 0]
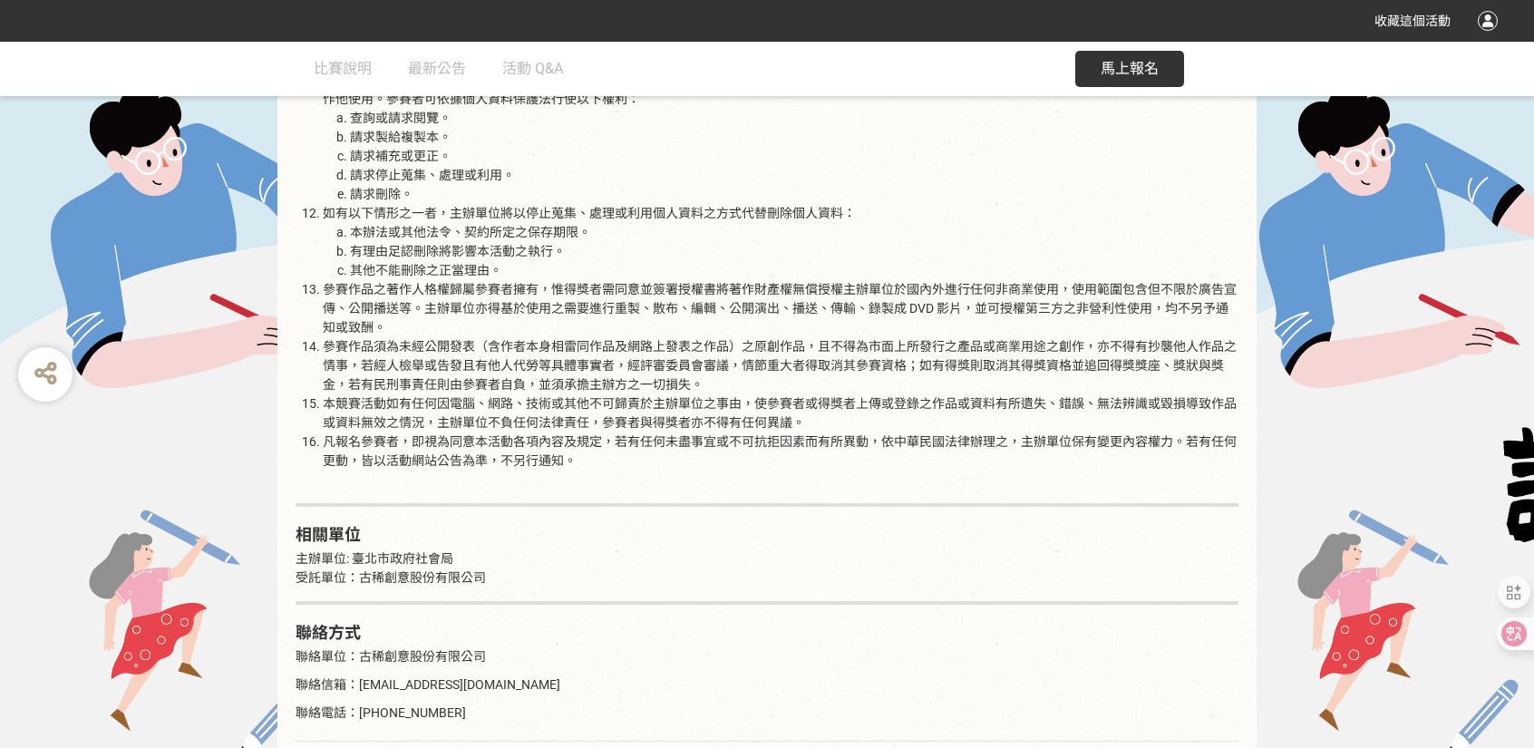
scroll to position [2927, 0]
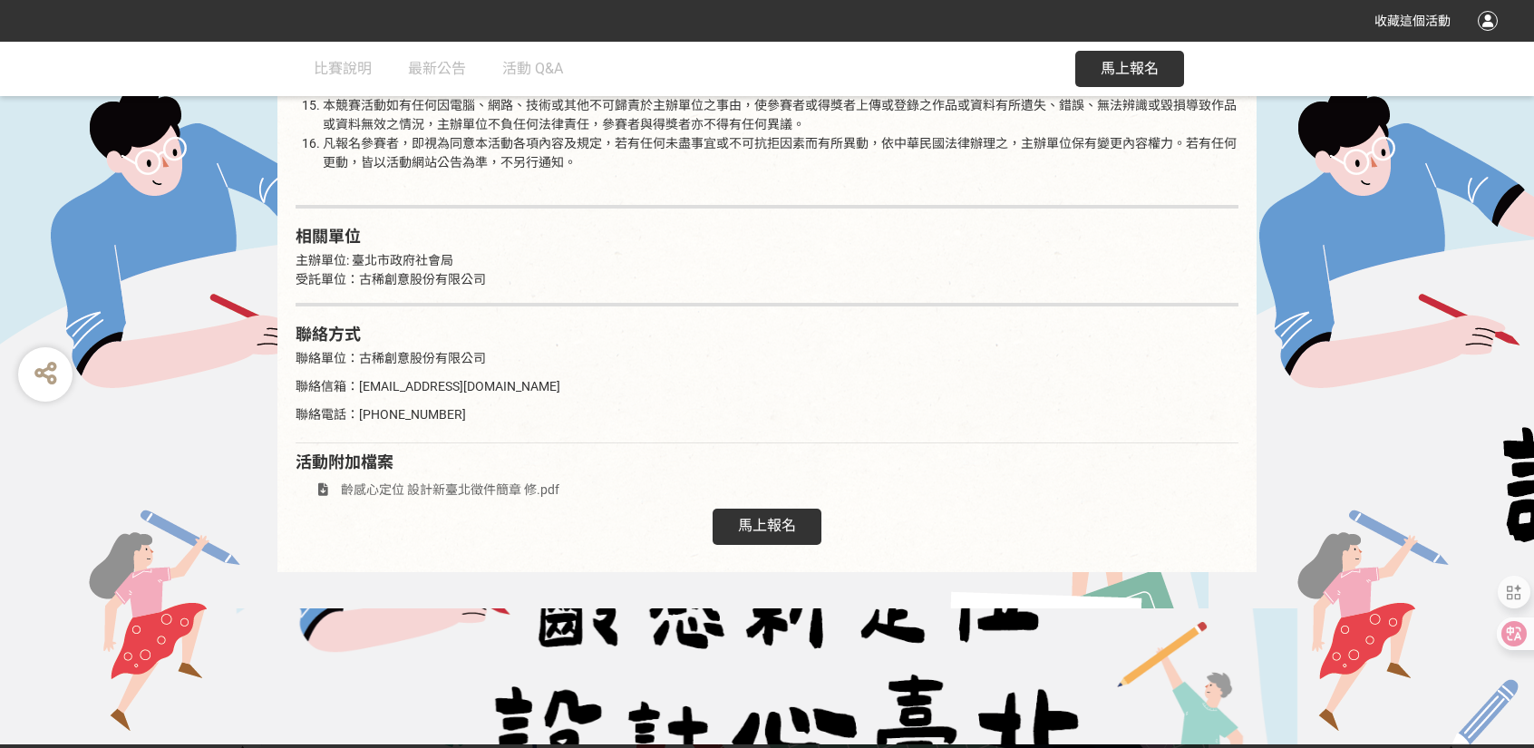
click at [1102, 73] on span "馬上報名" at bounding box center [1129, 68] width 58 height 17
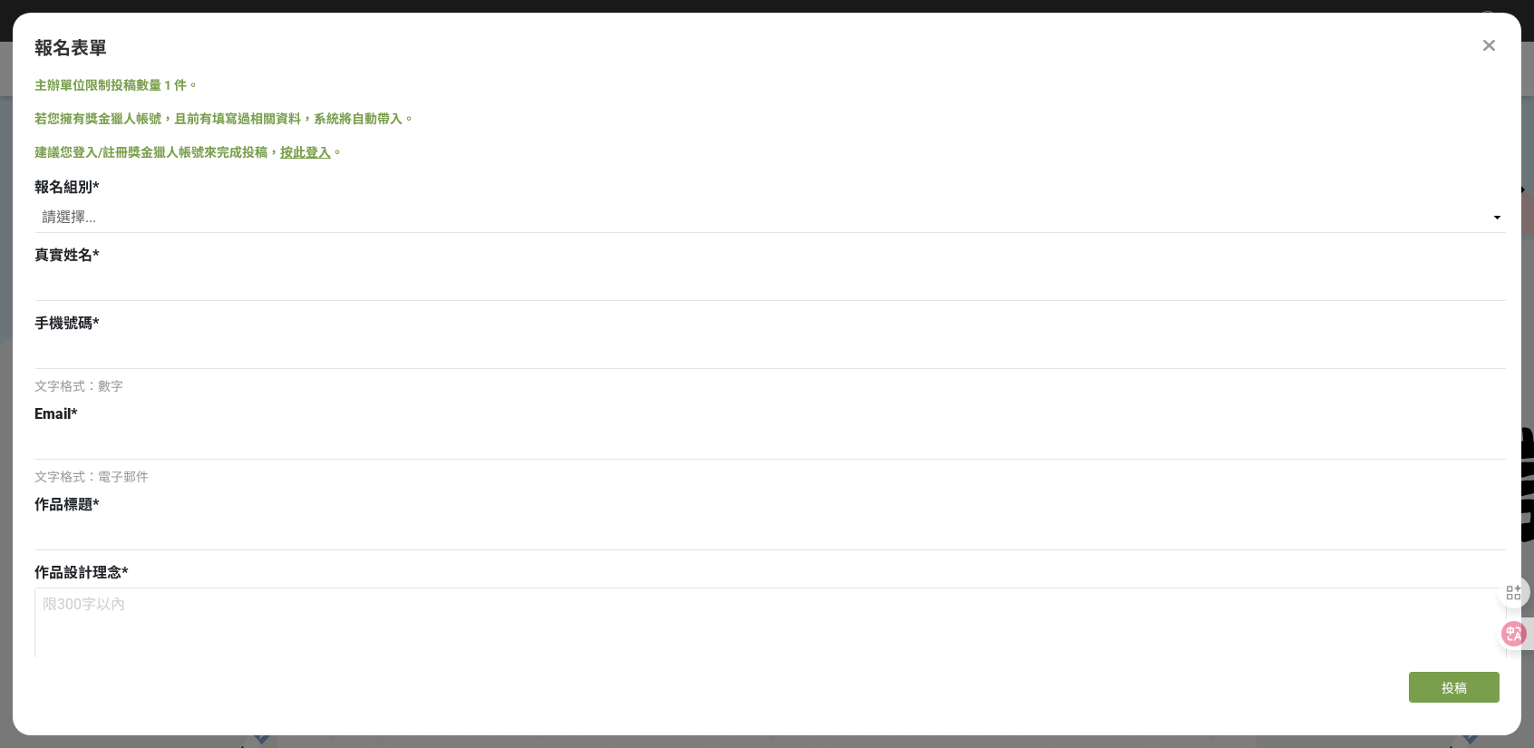
scroll to position [0, 0]
click at [248, 217] on select "請選擇... 學生組(限臺北市公私立高中職以上在學生) 社會組(年滿 18 歲以上社會大眾皆可參加)" at bounding box center [770, 217] width 1472 height 31
select select "社會組(年滿 18 歲以上社會大眾皆可參加)"
click at [34, 202] on select "請選擇... 學生組(限臺北市公私立高中職以上在學生) 社會組(年滿 18 歲以上社會大眾皆可參加)" at bounding box center [770, 217] width 1472 height 31
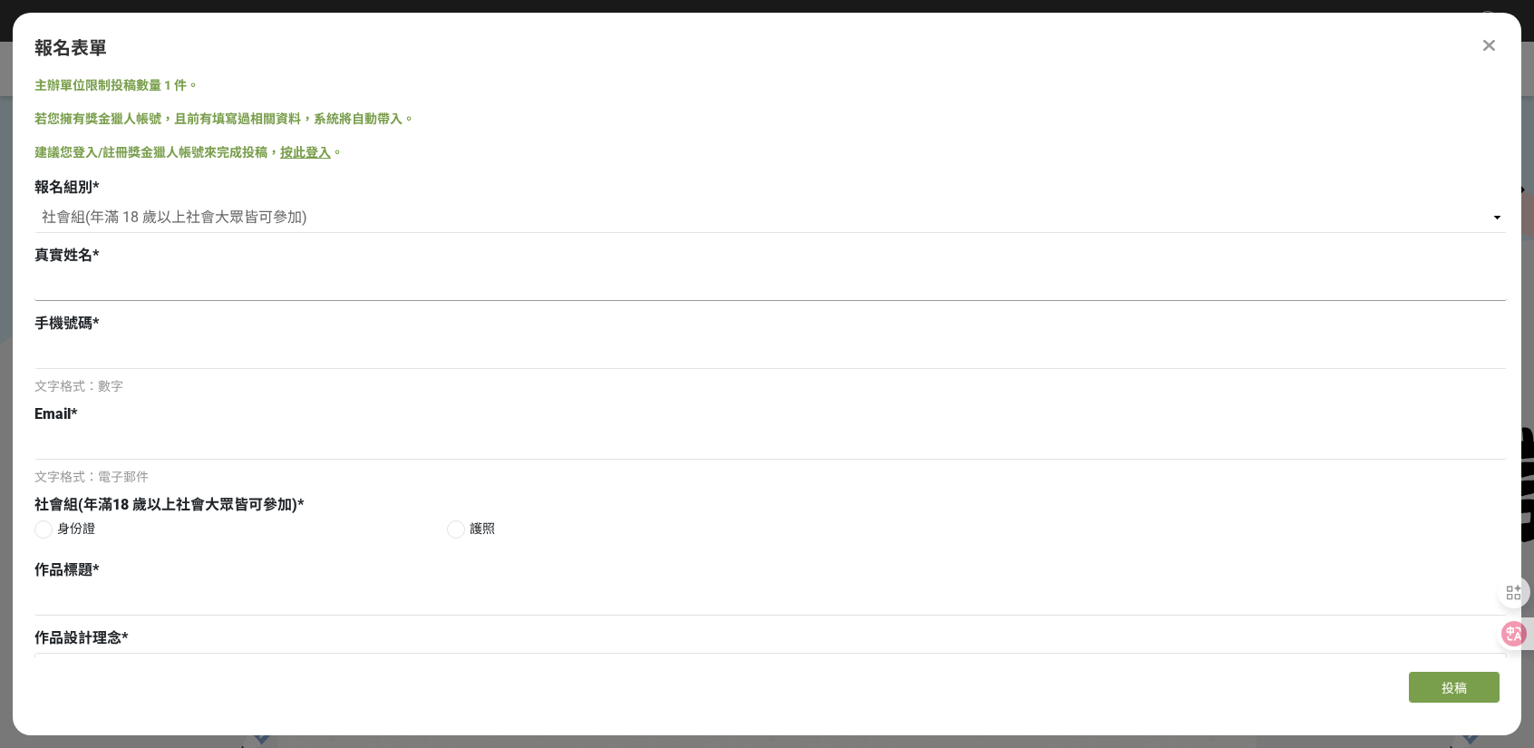
click at [122, 279] on input at bounding box center [770, 285] width 1472 height 31
type input "劉冠亨"
type input "0965402730"
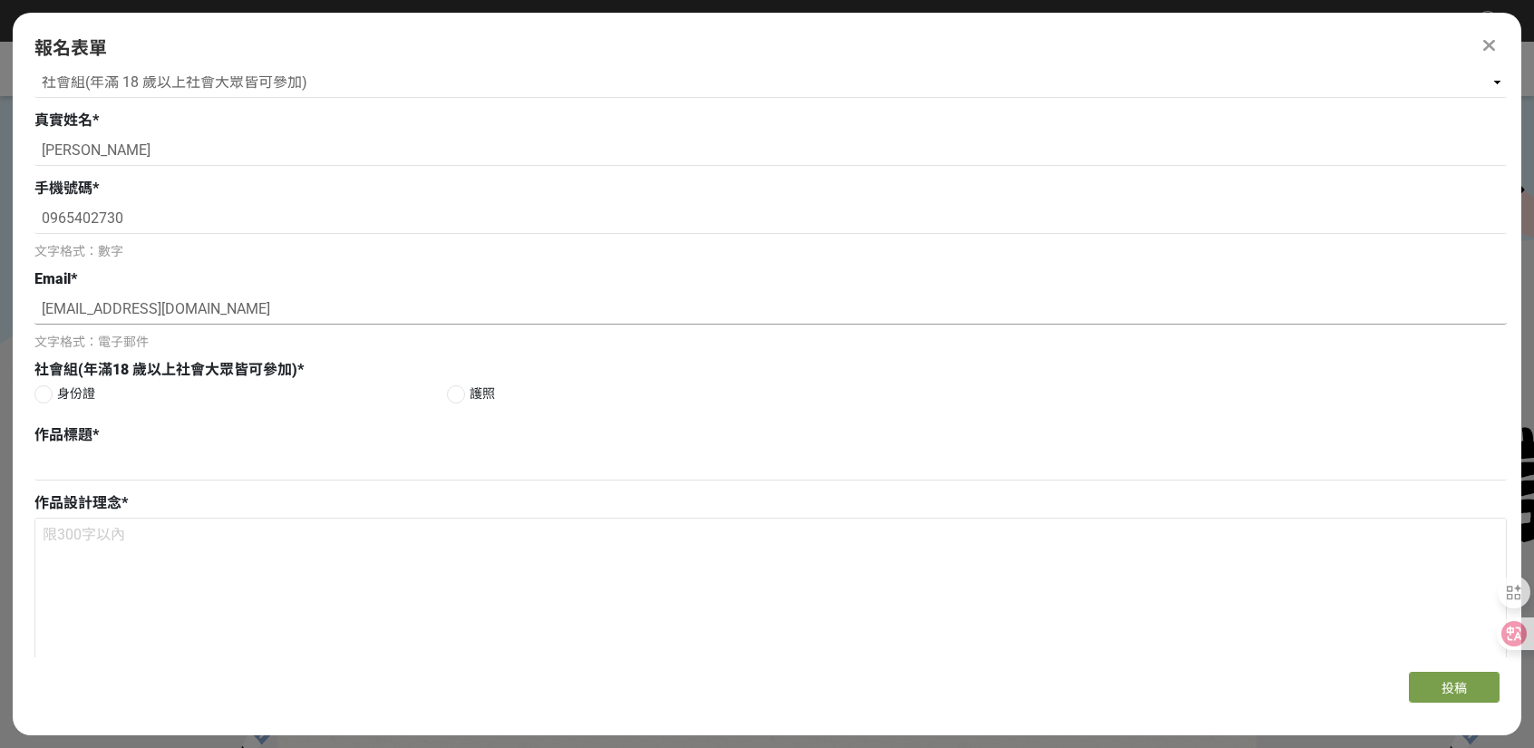
scroll to position [181, 0]
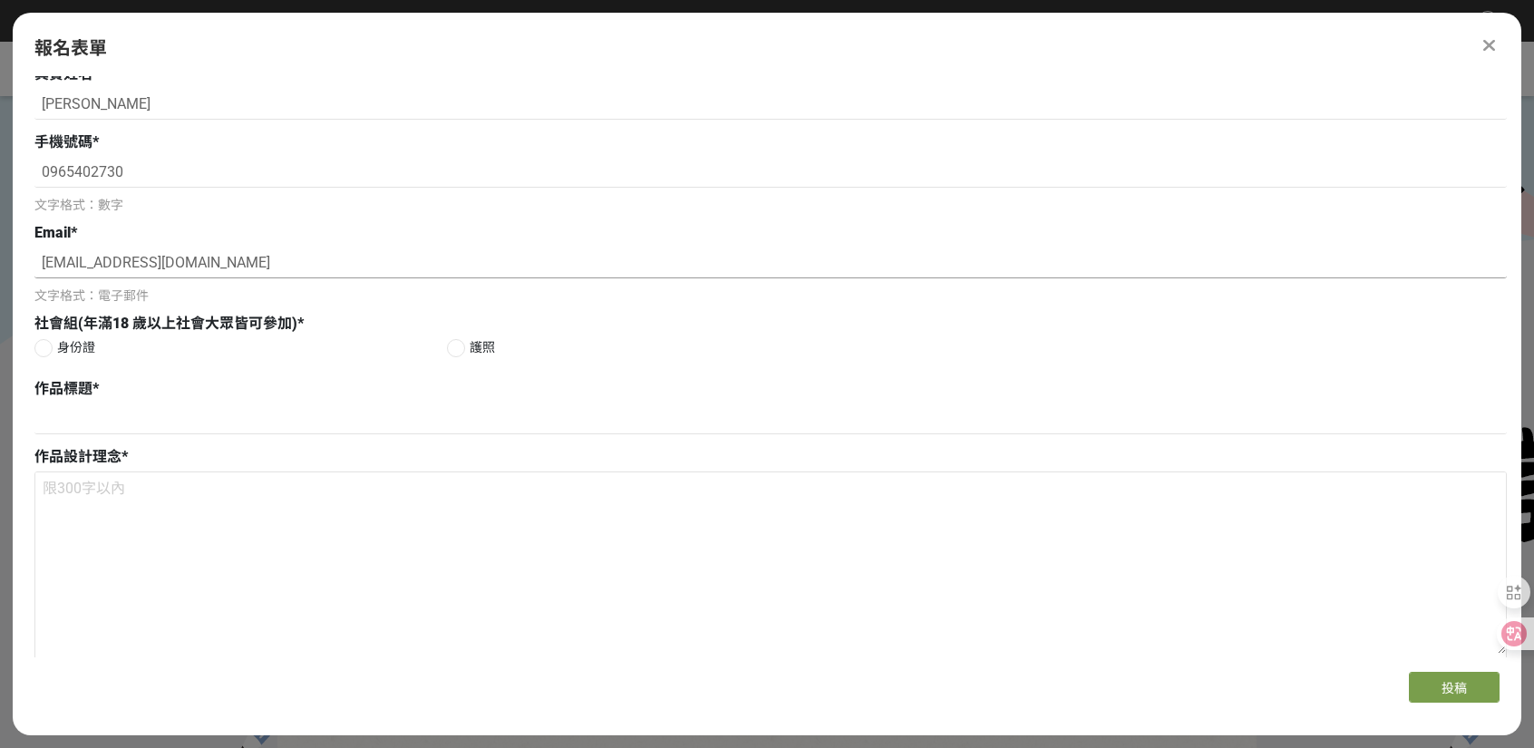
type input "liubrianbrbr@gmail.com"
click at [34, 349] on div at bounding box center [43, 348] width 18 height 18
radio input "true"
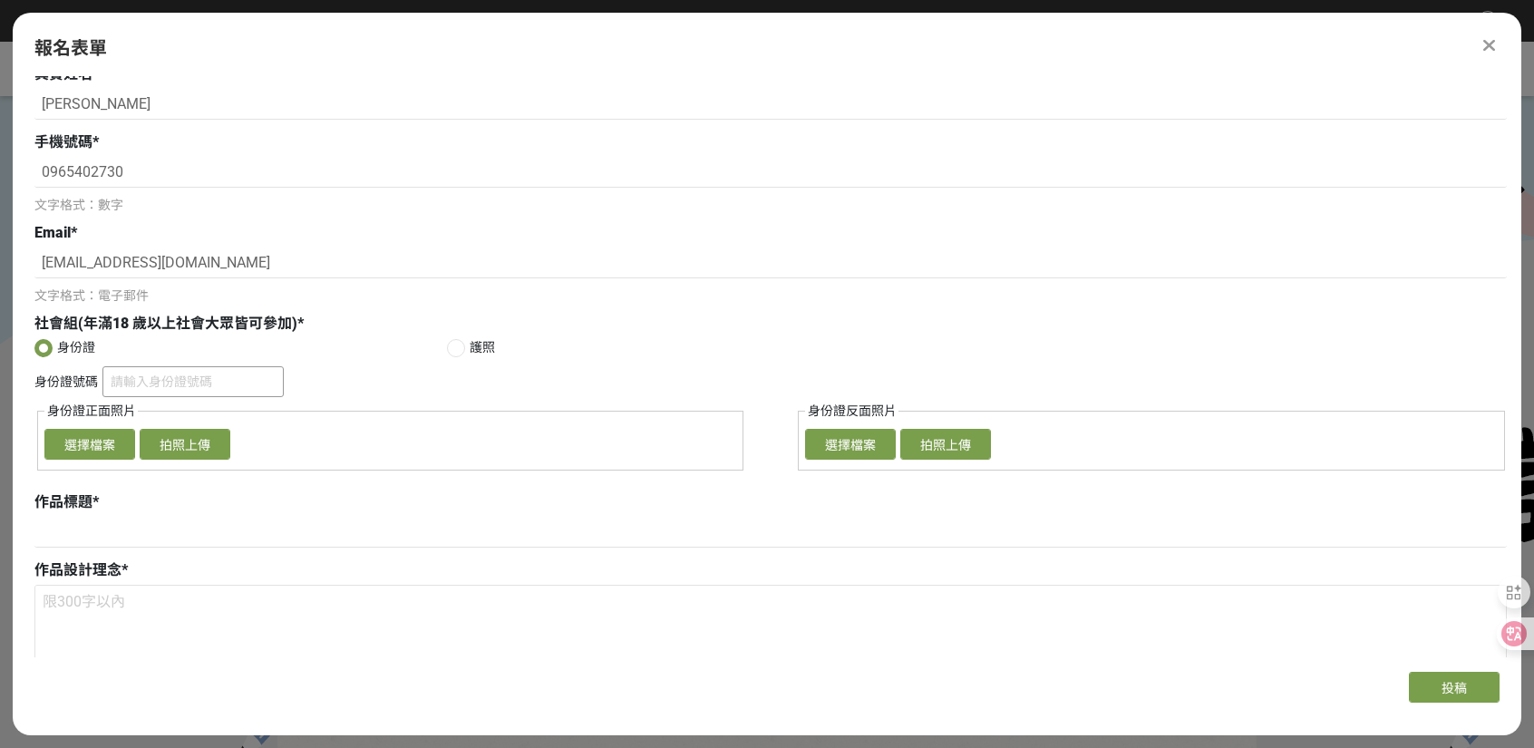
click at [190, 380] on input "身份證號碼" at bounding box center [192, 381] width 181 height 31
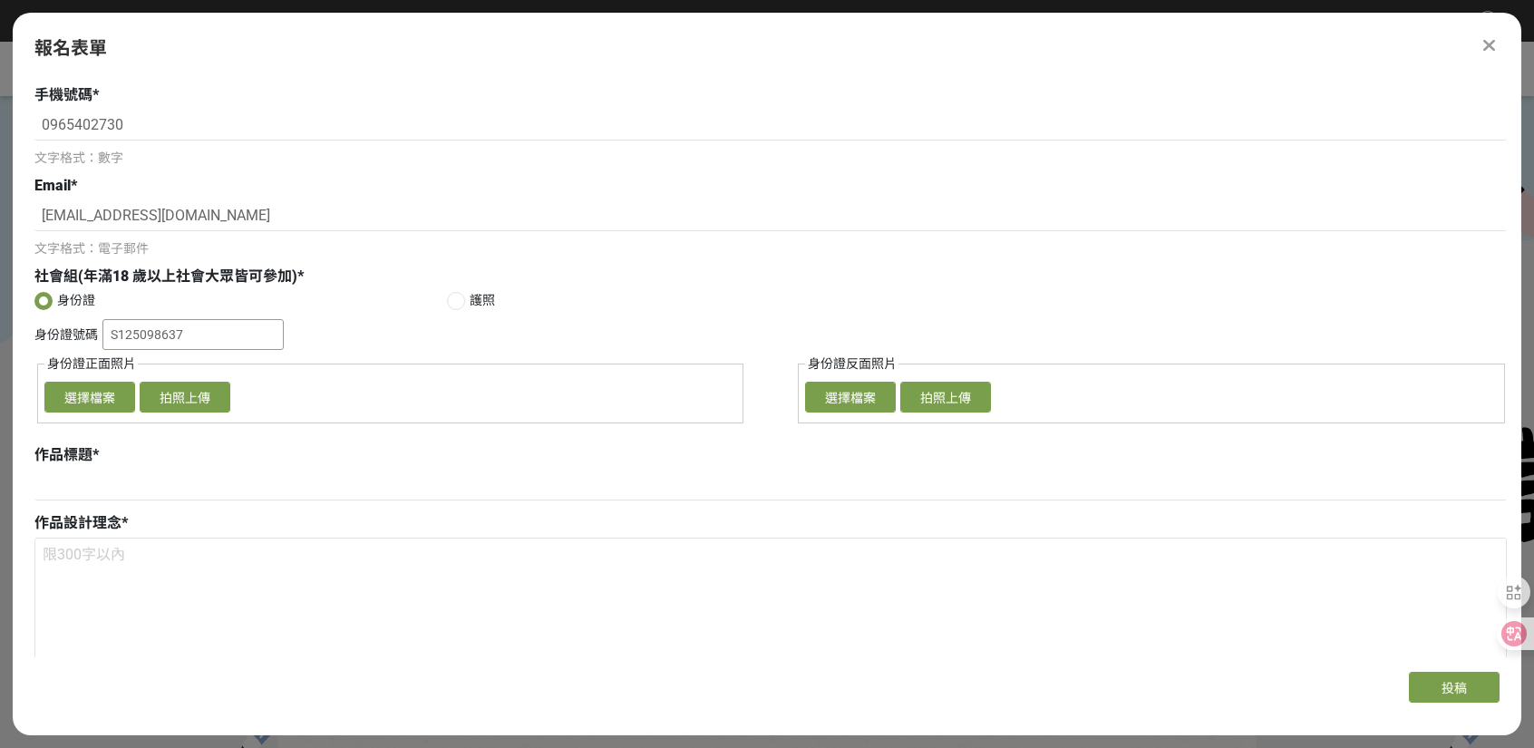
scroll to position [214, 0]
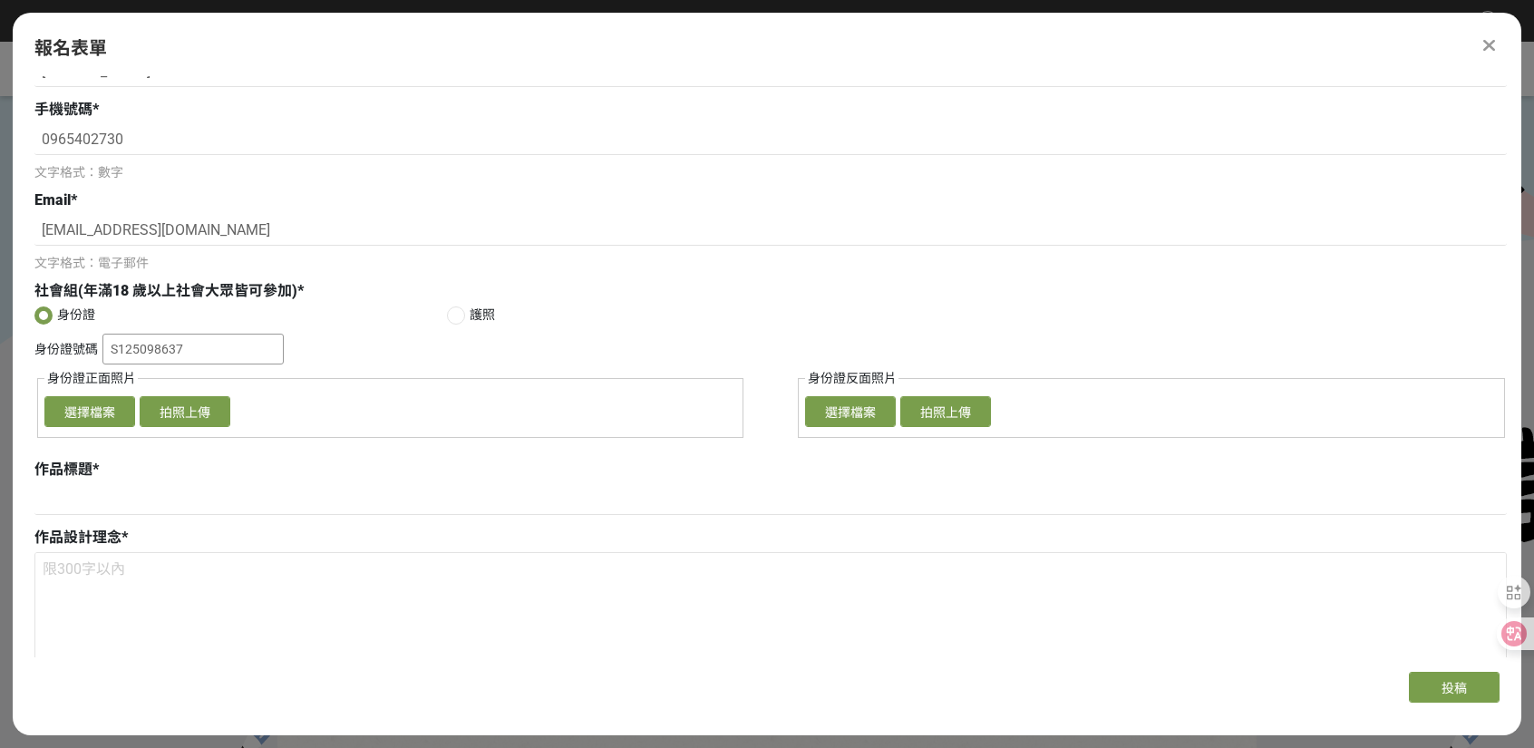
type input "S125098637"
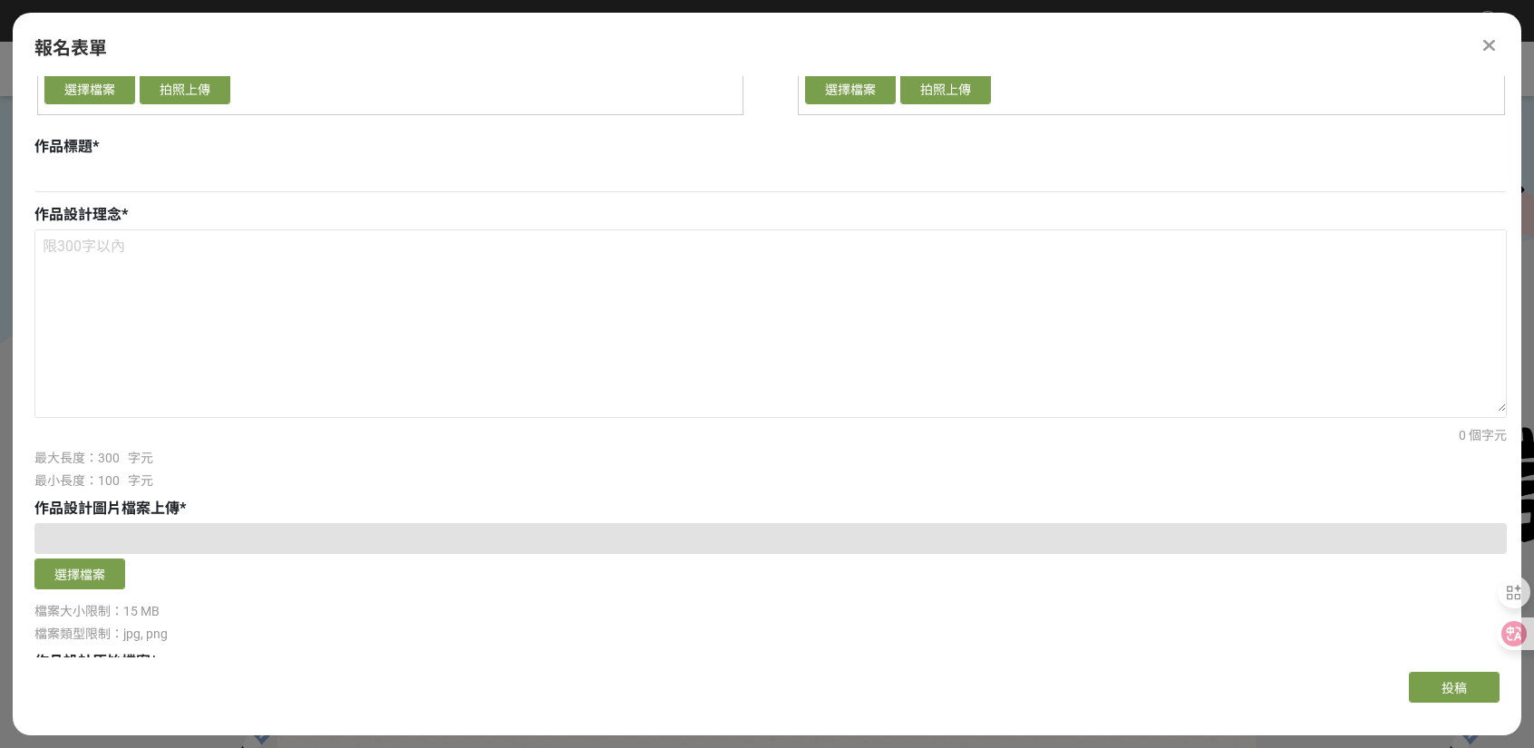
scroll to position [576, 0]
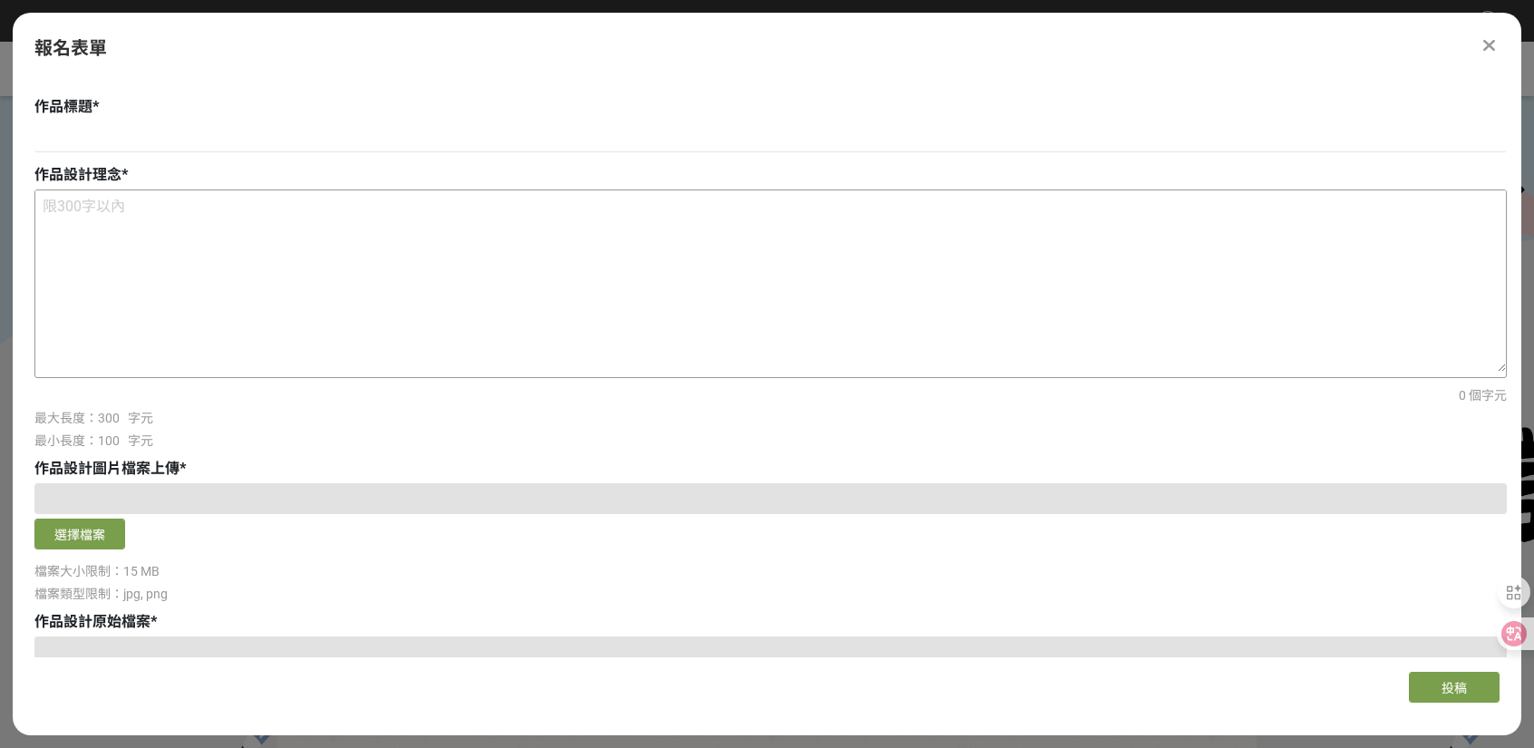
click at [265, 256] on textarea at bounding box center [770, 280] width 1470 height 181
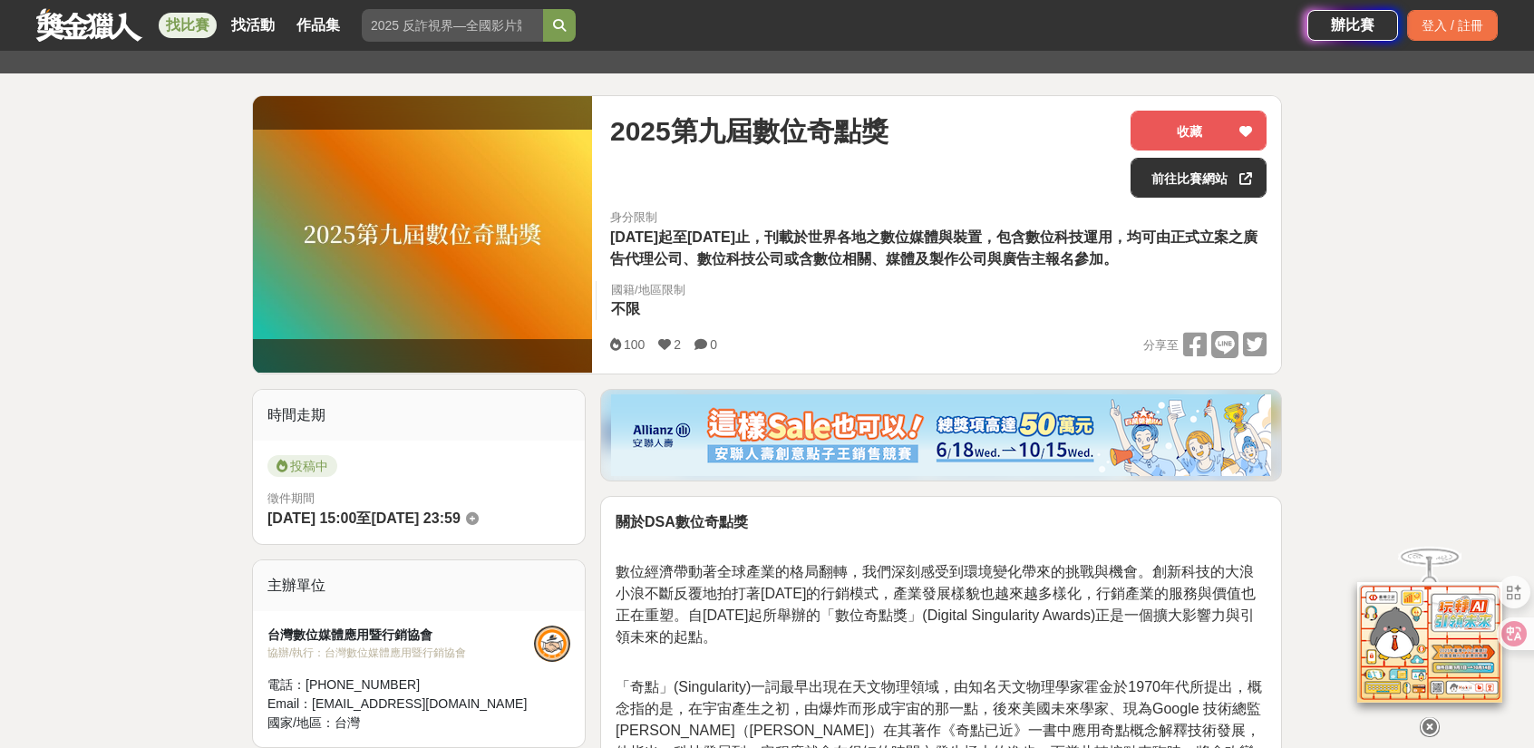
scroll to position [453, 0]
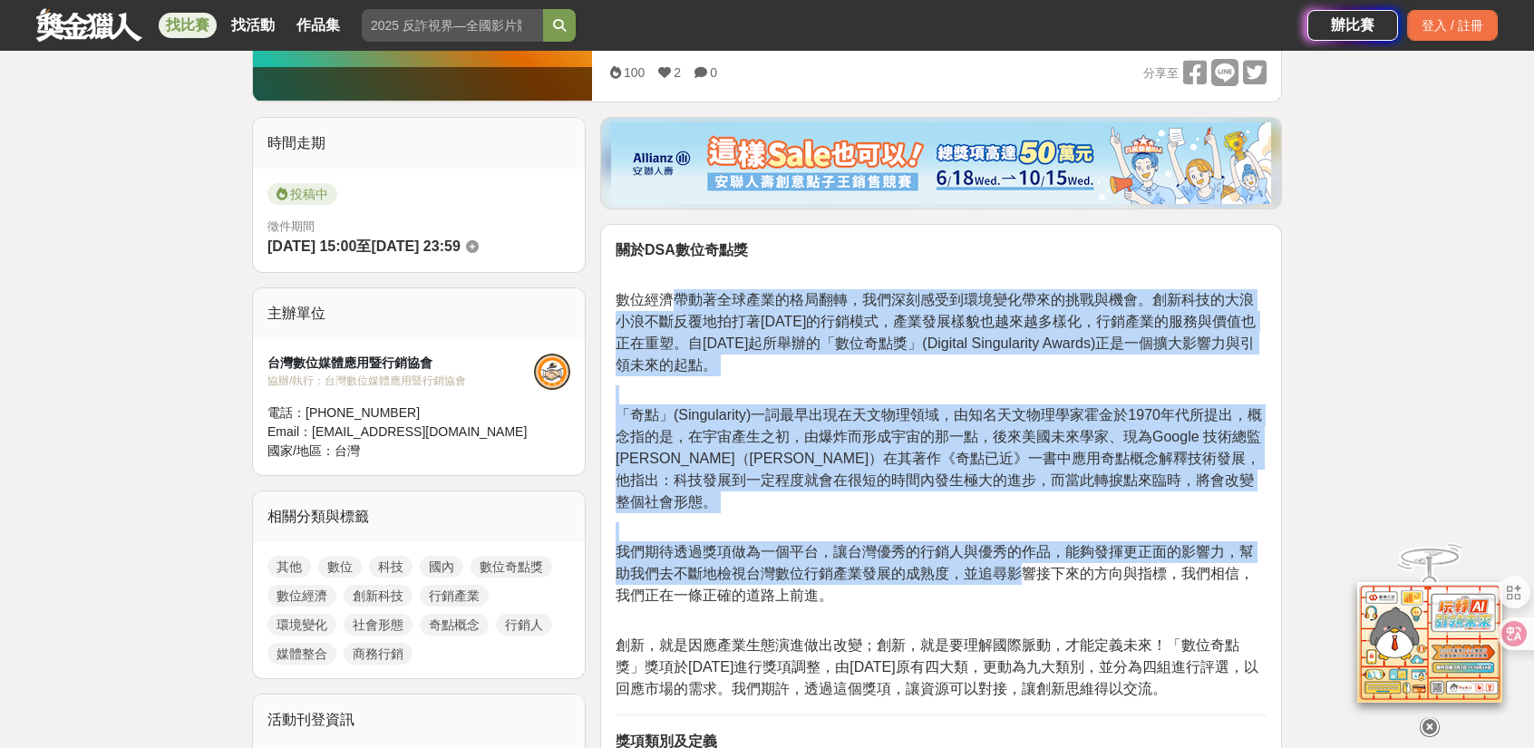
drag, startPoint x: 676, startPoint y: 309, endPoint x: 1026, endPoint y: 576, distance: 440.3
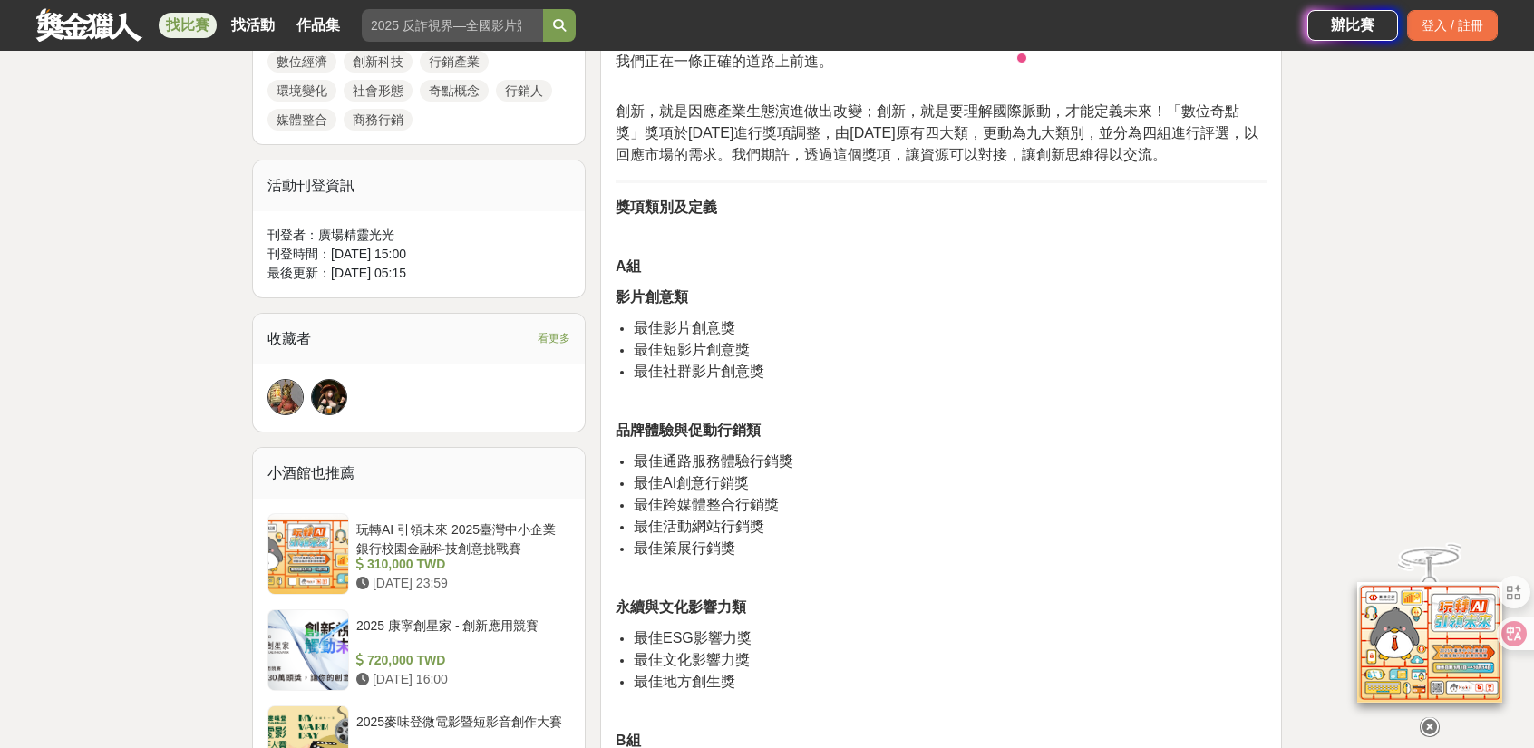
scroll to position [997, 0]
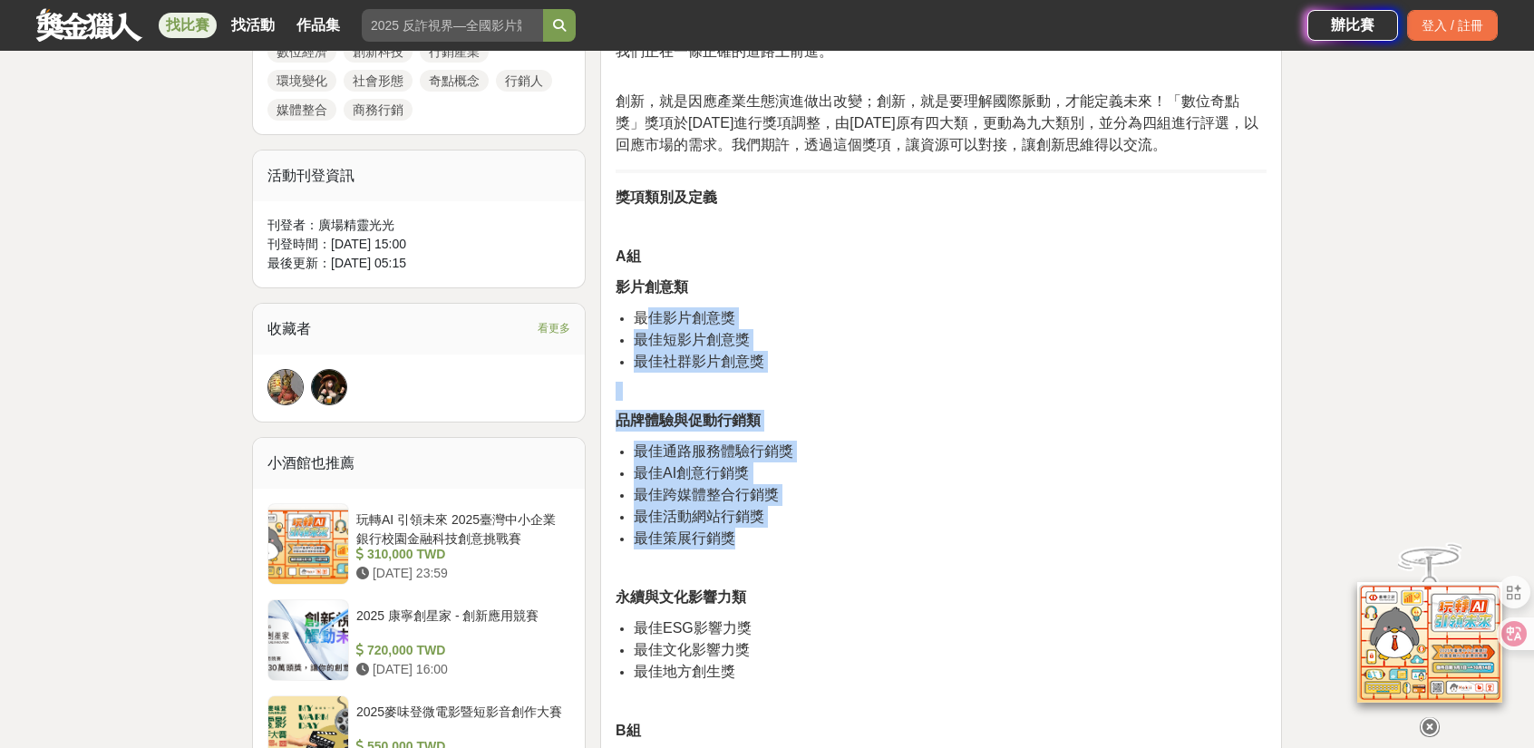
drag, startPoint x: 650, startPoint y: 302, endPoint x: 818, endPoint y: 534, distance: 286.3
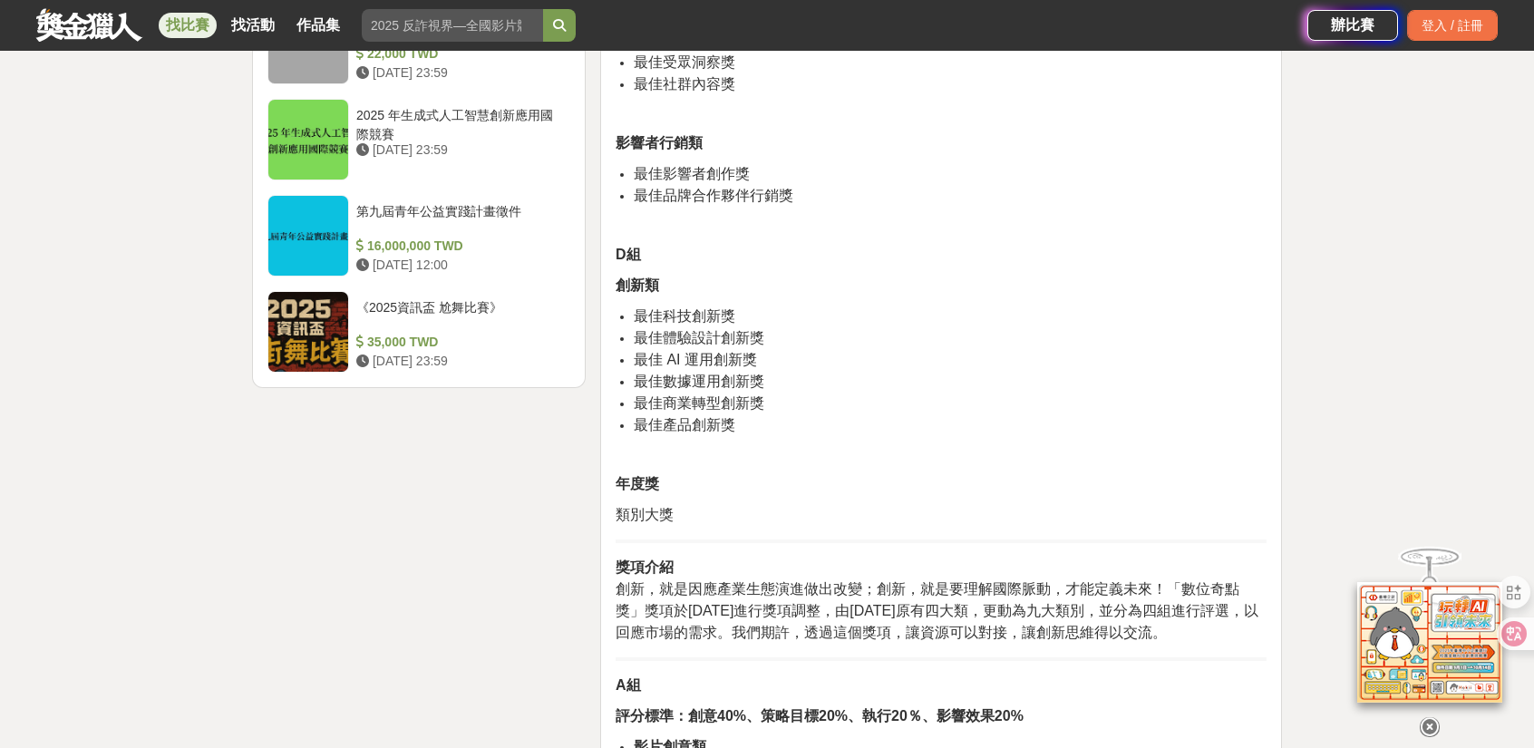
scroll to position [2538, 0]
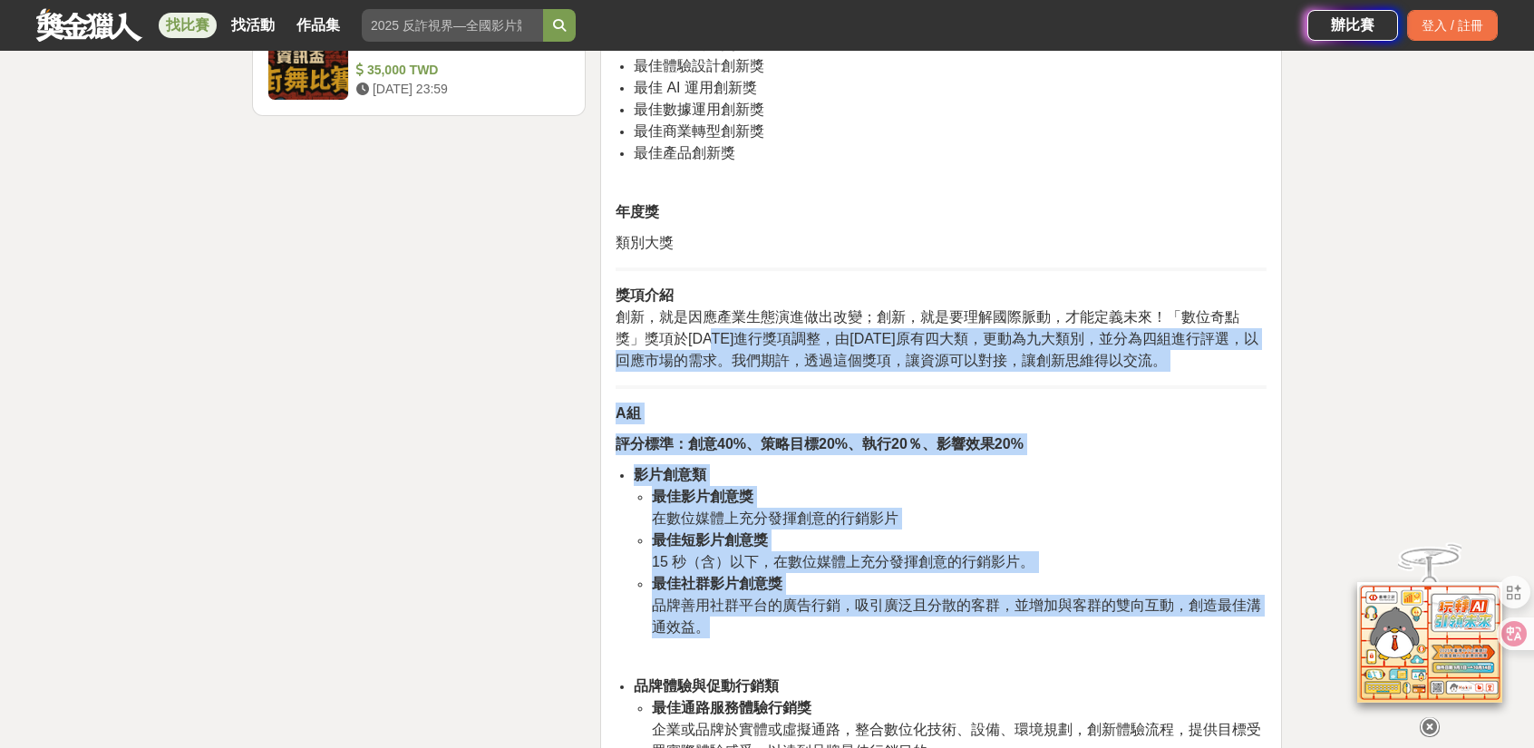
drag, startPoint x: 680, startPoint y: 329, endPoint x: 934, endPoint y: 626, distance: 391.5
click at [921, 511] on li "最佳影片創意獎 在數位媒體上充分發揮創意的行銷影片" at bounding box center [959, 508] width 615 height 44
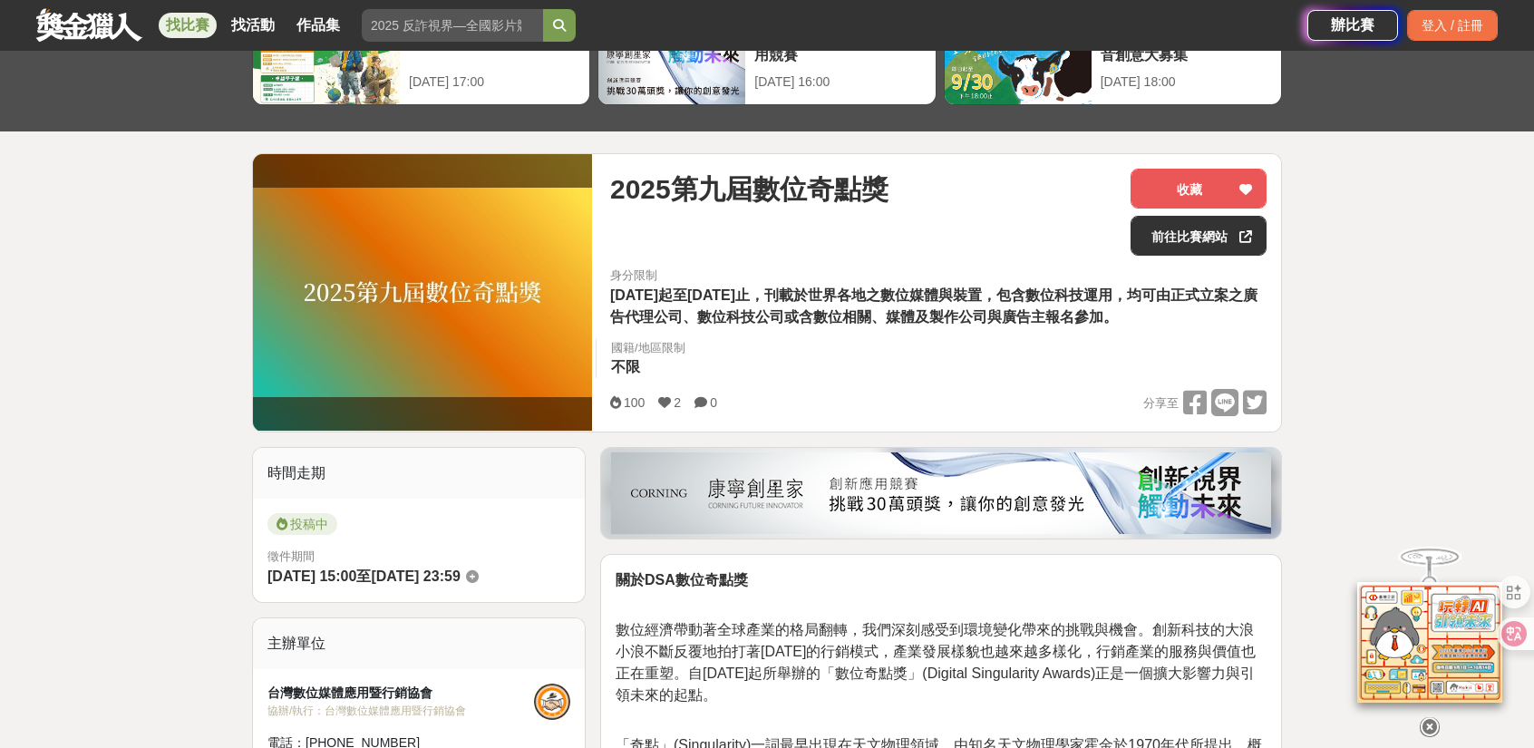
scroll to position [0, 0]
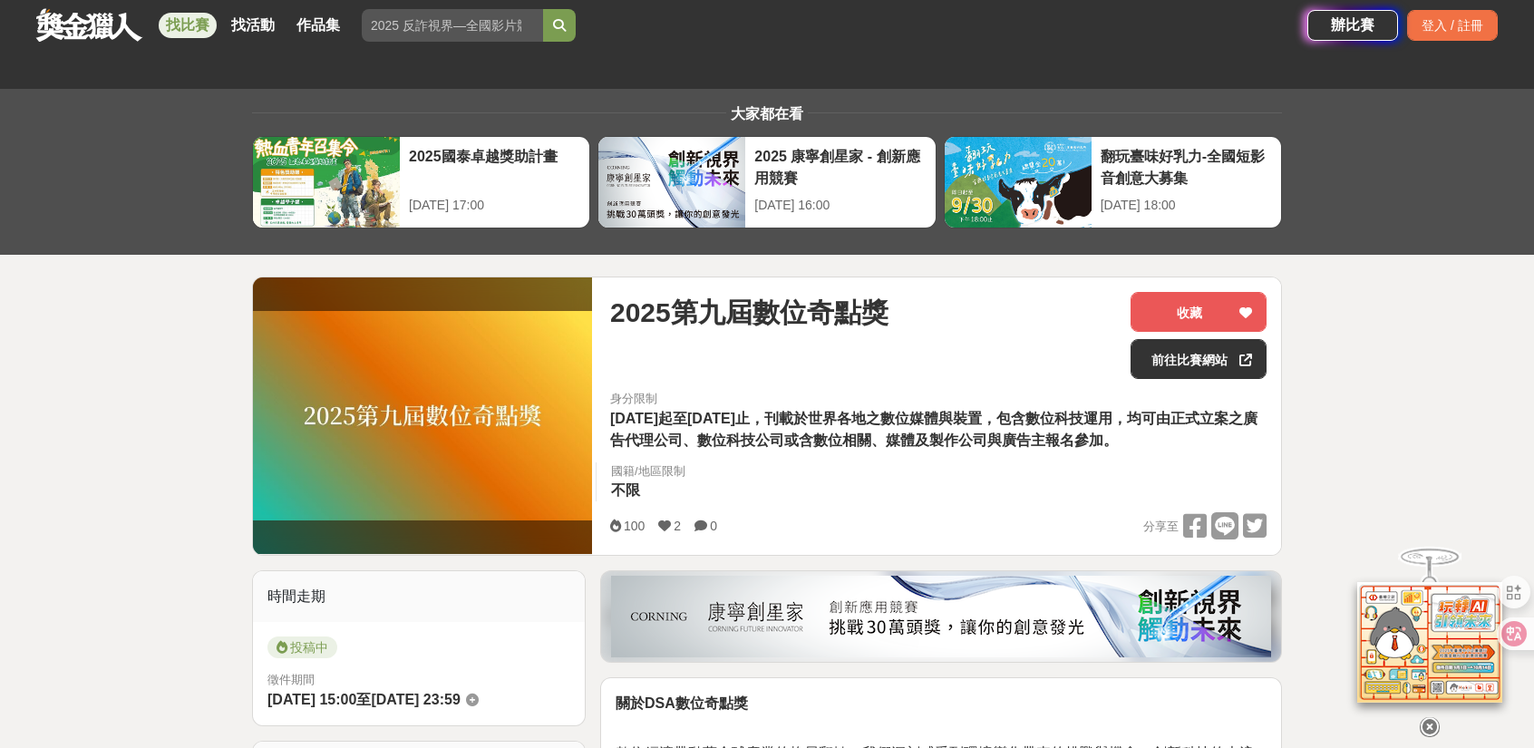
drag, startPoint x: 1161, startPoint y: 403, endPoint x: 1149, endPoint y: 30, distance: 373.6
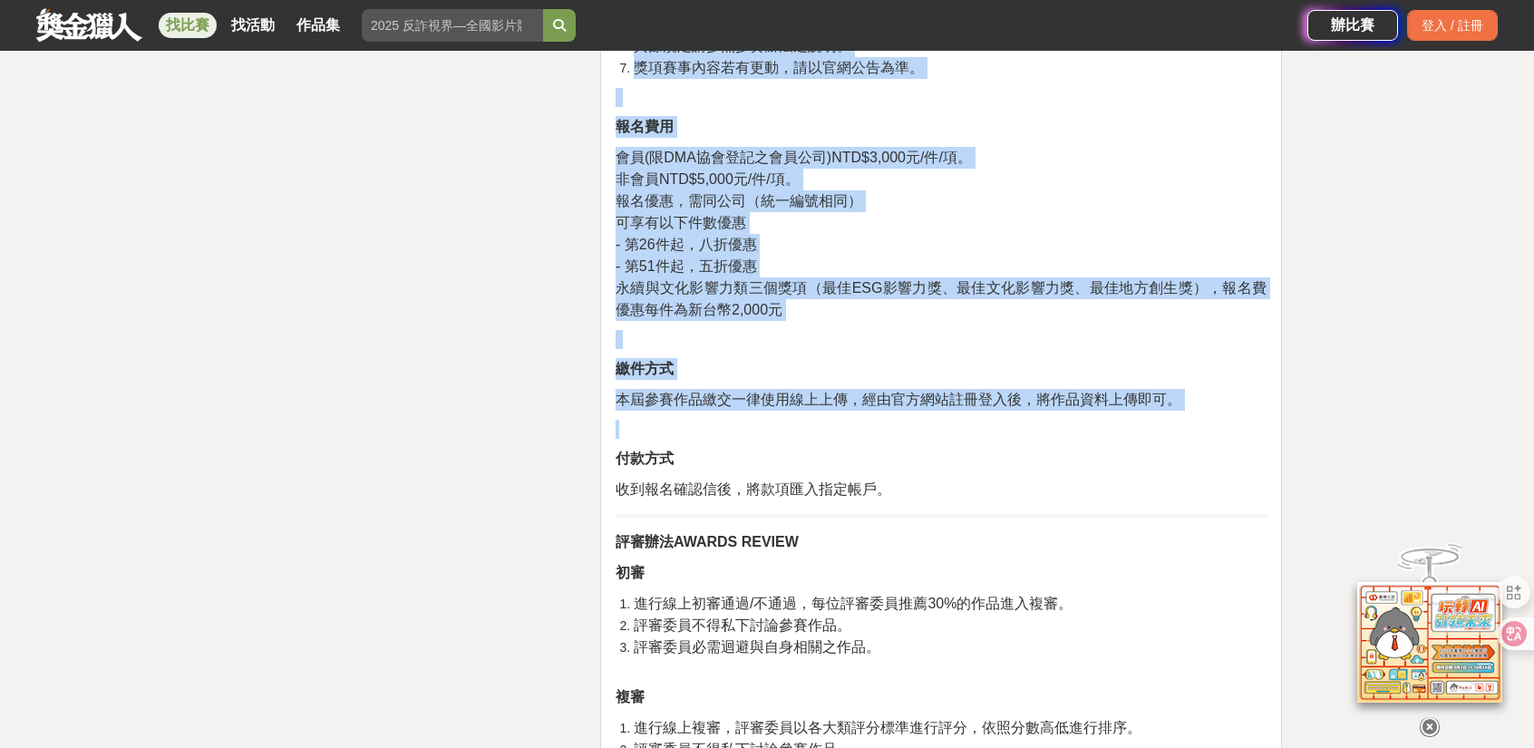
scroll to position [7976, 0]
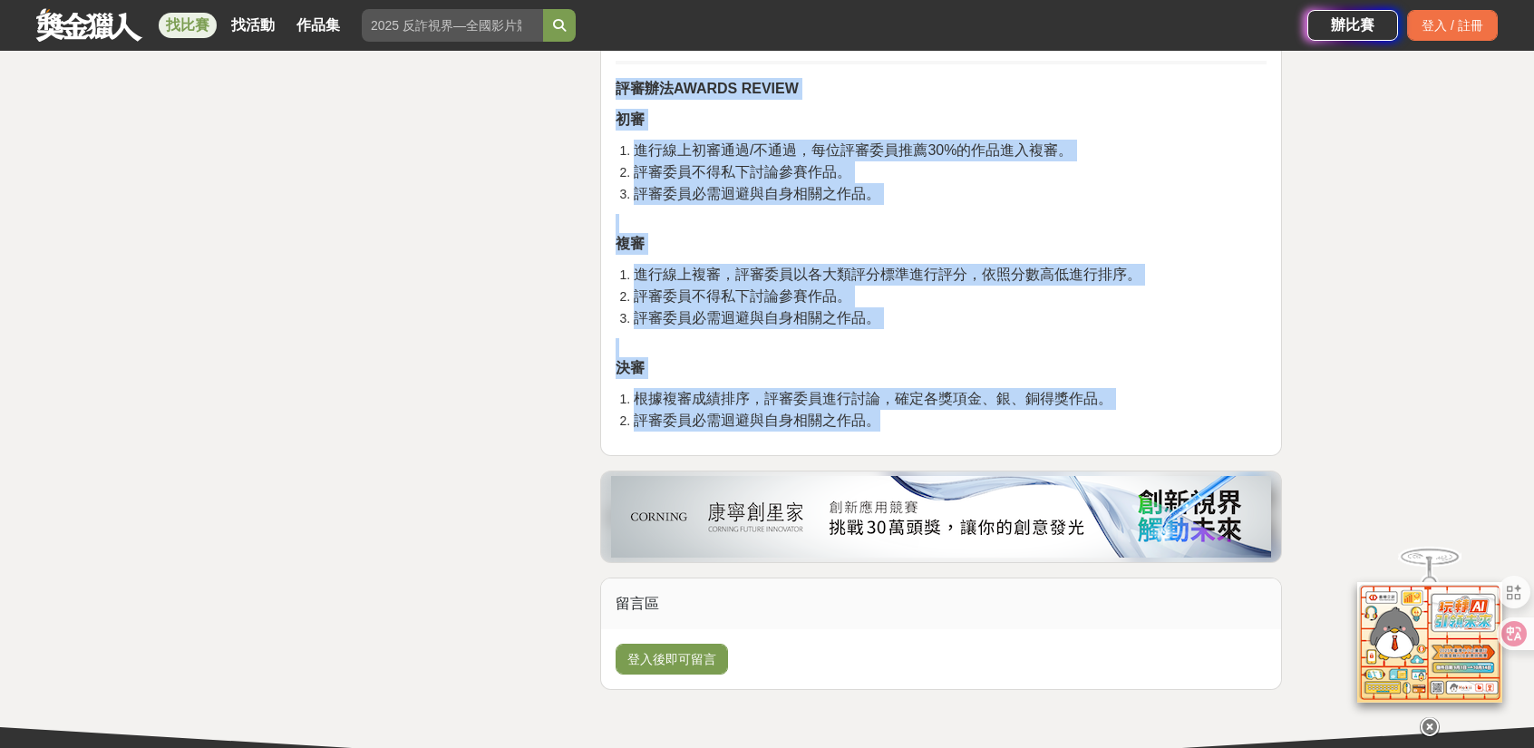
drag, startPoint x: 614, startPoint y: 125, endPoint x: 1058, endPoint y: 402, distance: 523.1
copy div "5819loremips do sitame cons 7910a7e2sed9076d6e27te，incididuntutlab，etdolore，mag…"
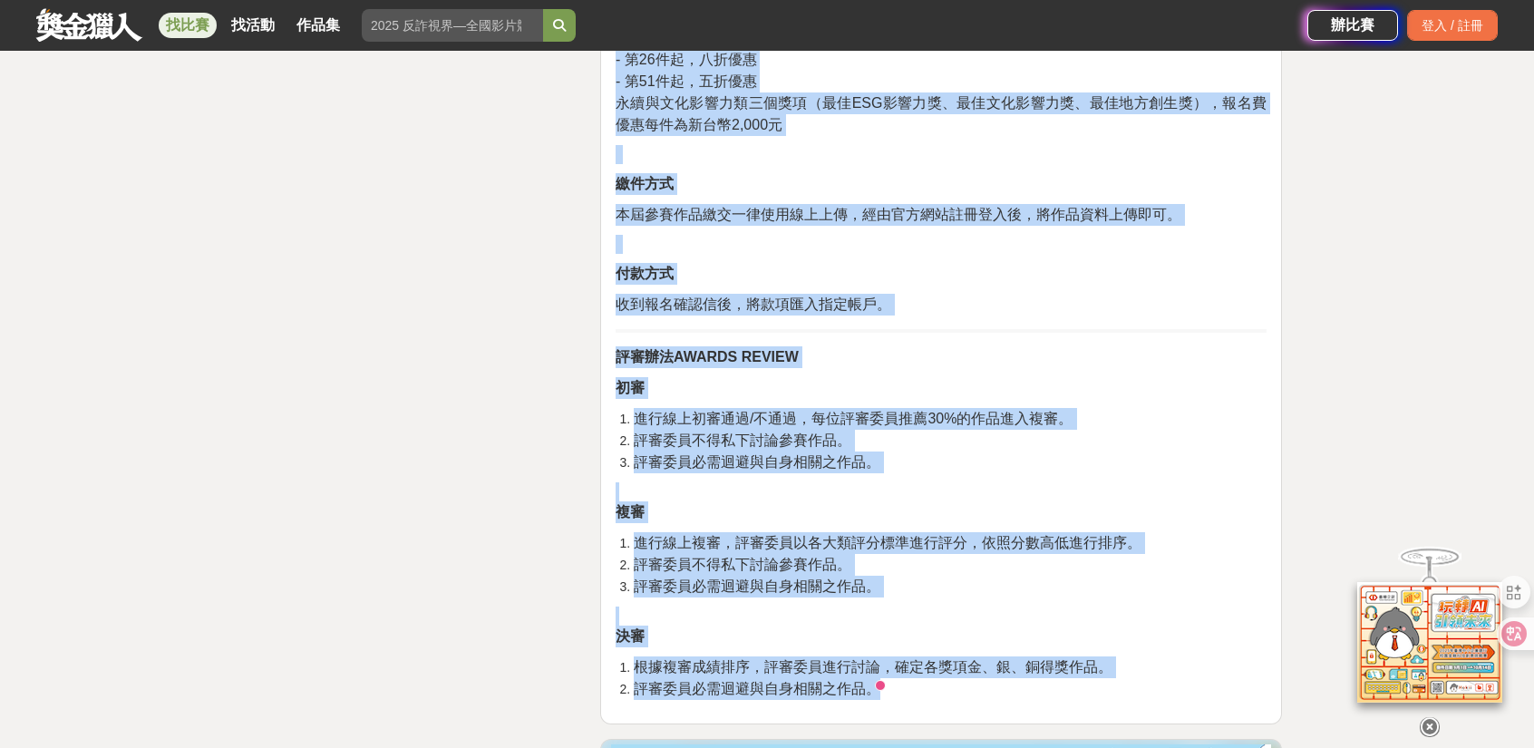
scroll to position [7704, 0]
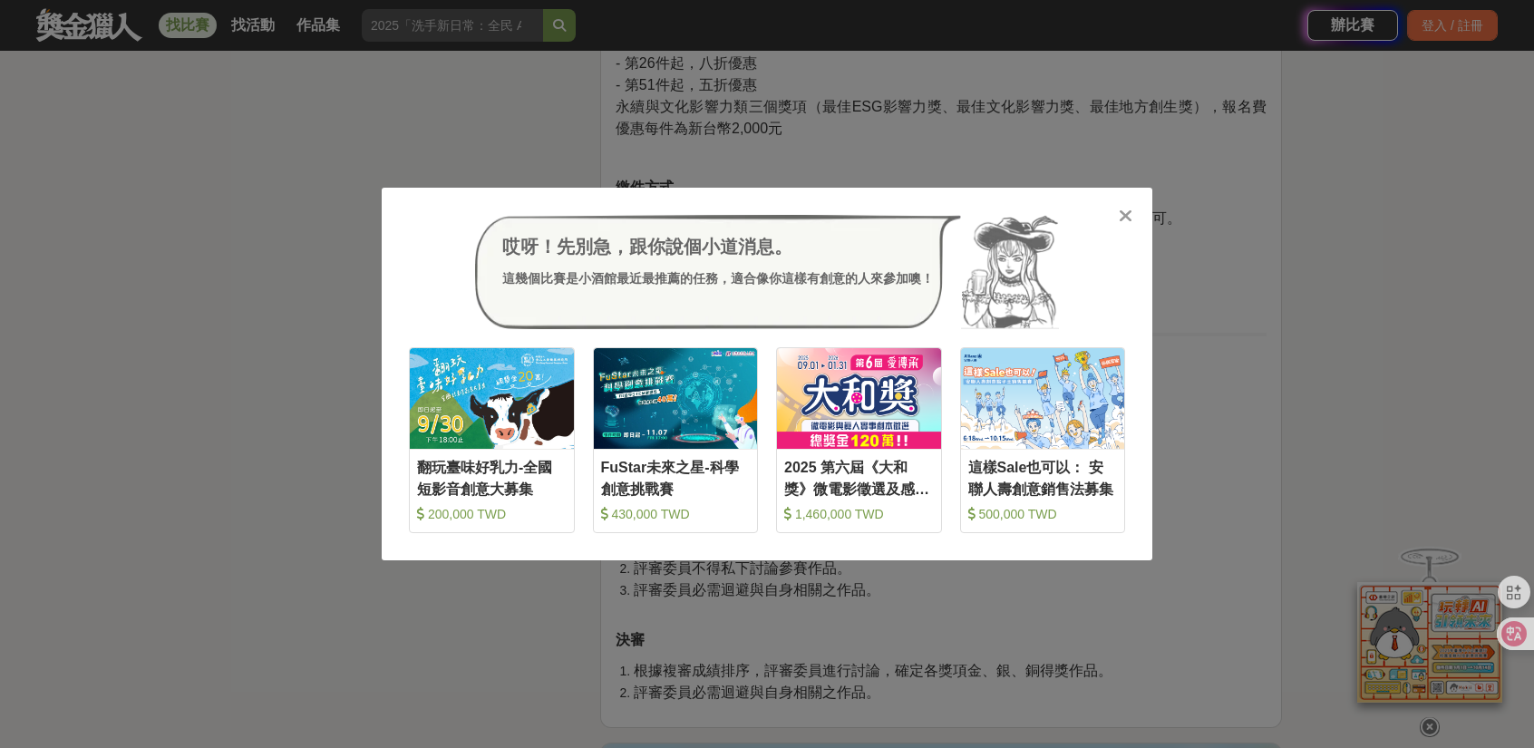
click at [1122, 218] on icon at bounding box center [1125, 216] width 14 height 18
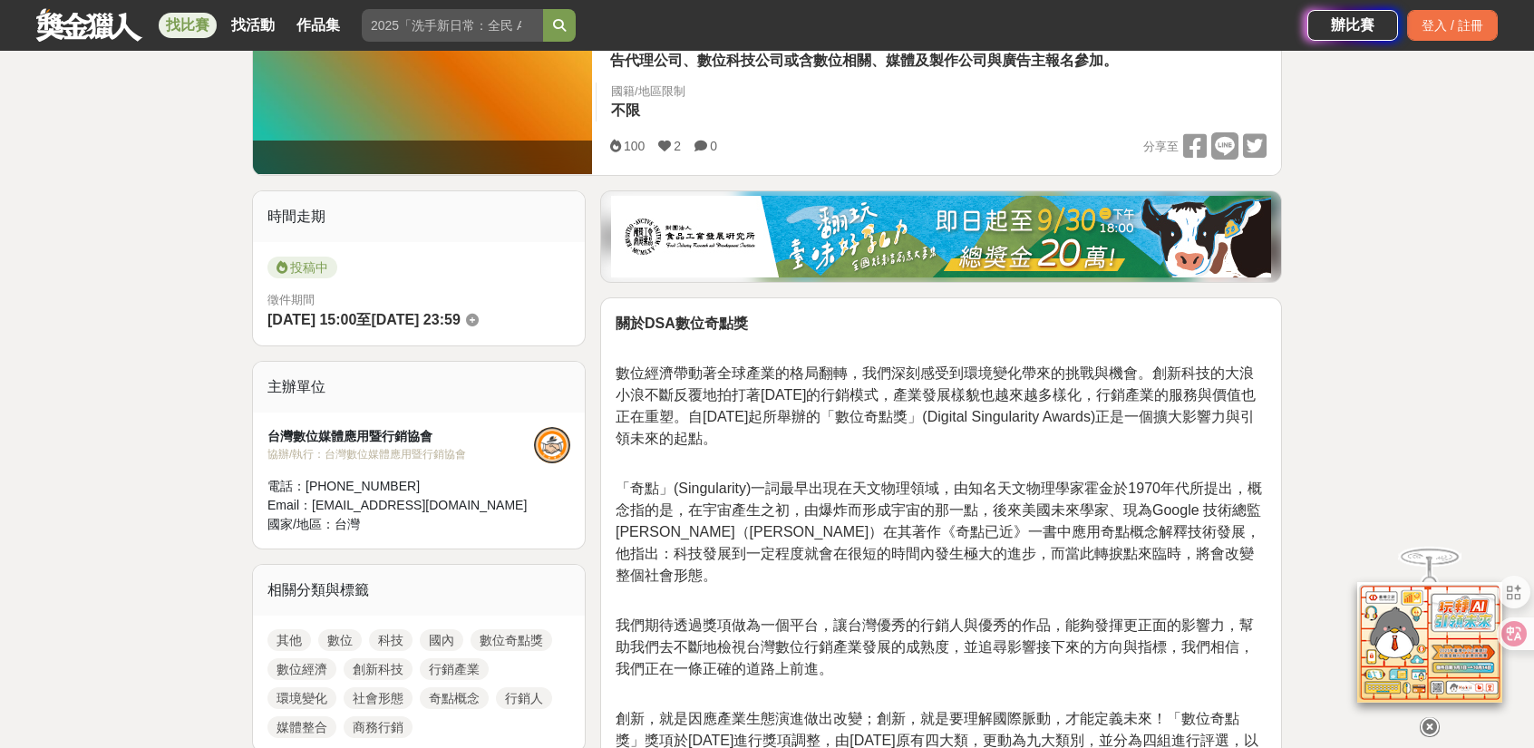
scroll to position [816, 0]
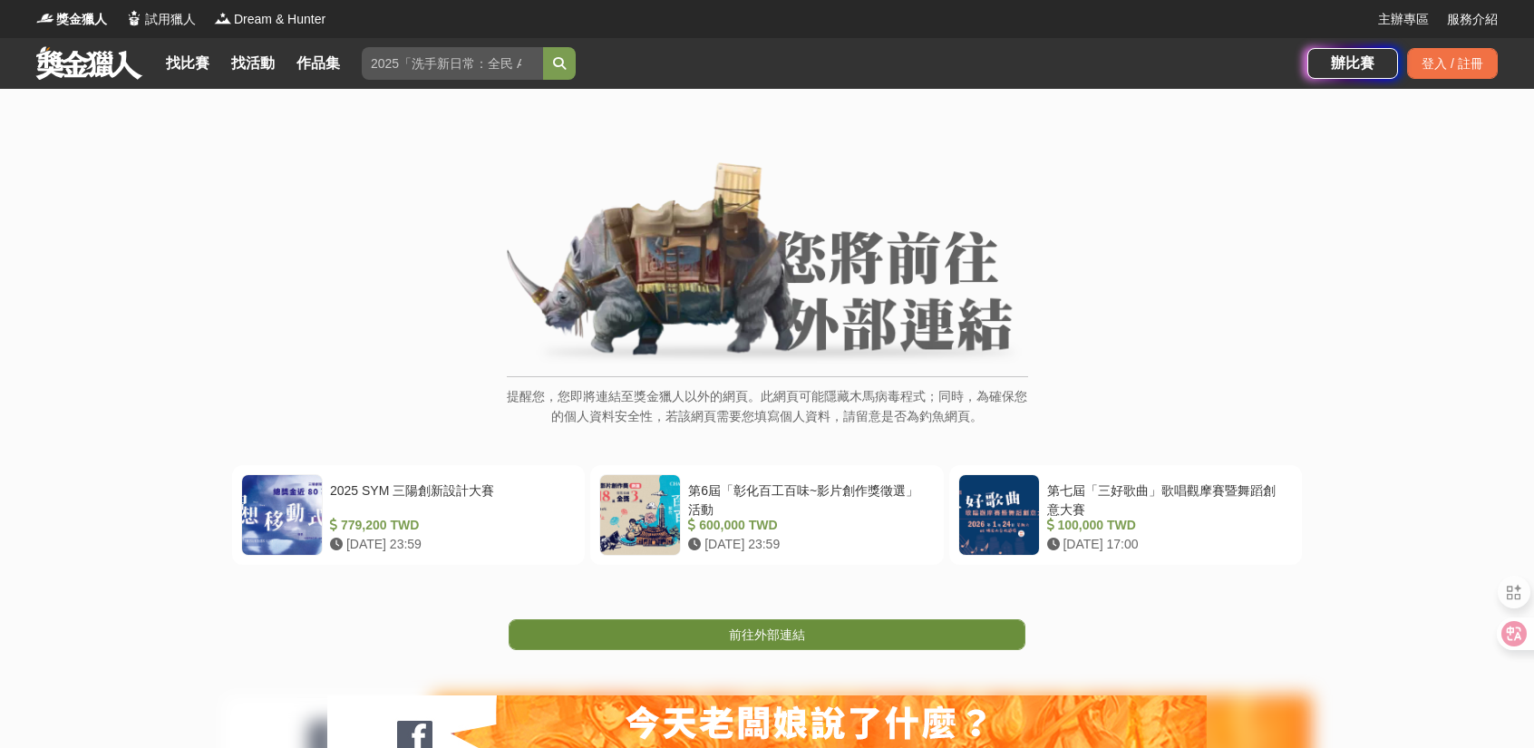
click at [841, 646] on link "前往外部連結" at bounding box center [766, 634] width 517 height 31
click at [840, 638] on link "前往外部連結" at bounding box center [766, 634] width 517 height 31
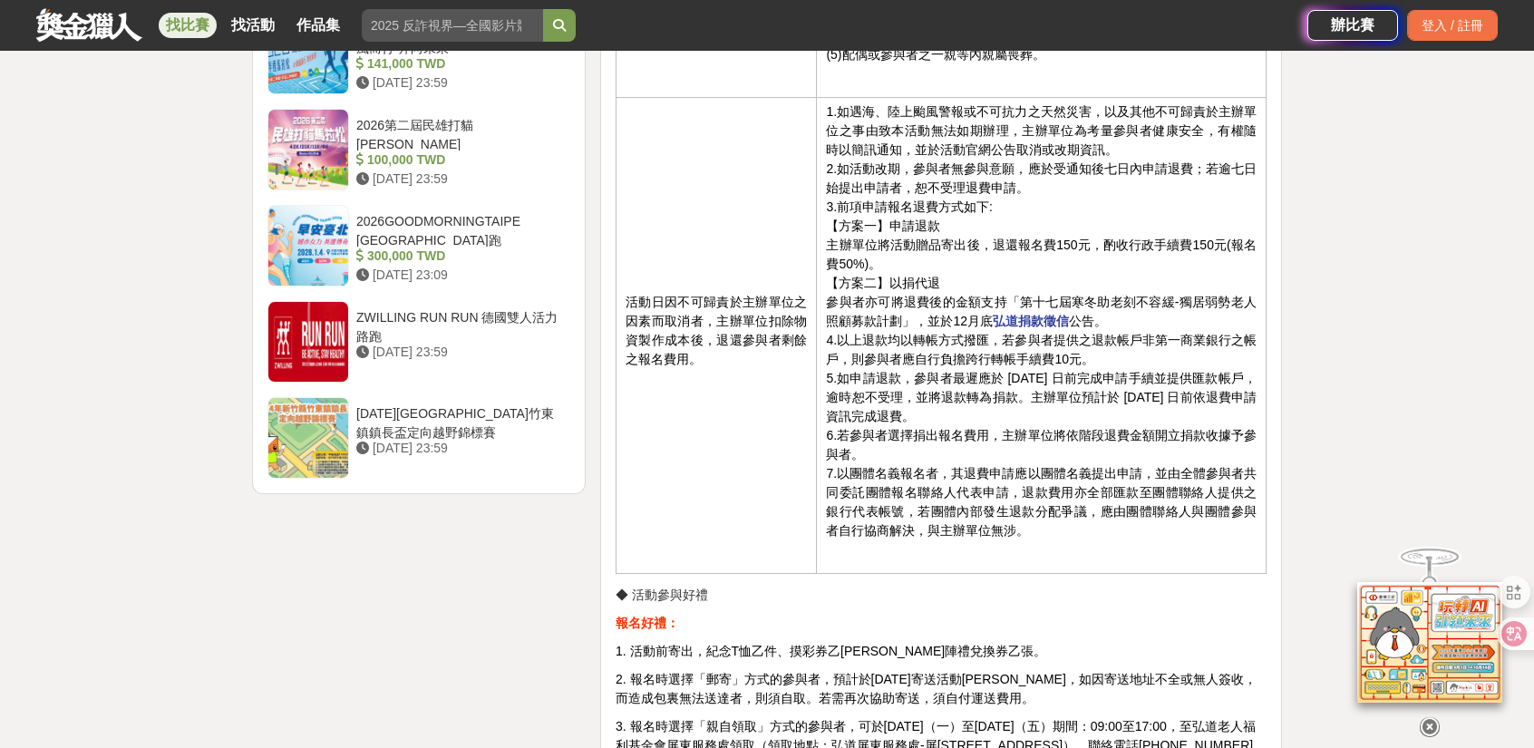
scroll to position [2175, 0]
